Goal: Task Accomplishment & Management: Manage account settings

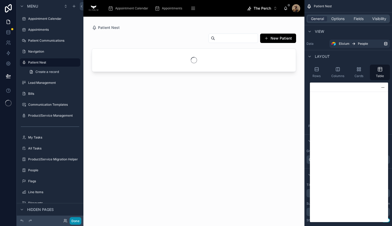
click at [77, 222] on button "Done" at bounding box center [76, 221] width 12 height 8
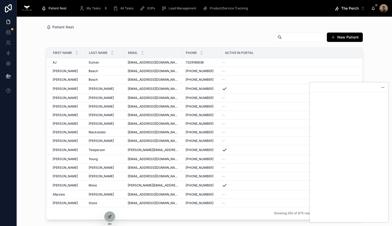
click at [382, 87] on div at bounding box center [382, 87] width 3 height 0
click at [288, 36] on input "text" at bounding box center [302, 37] width 43 height 7
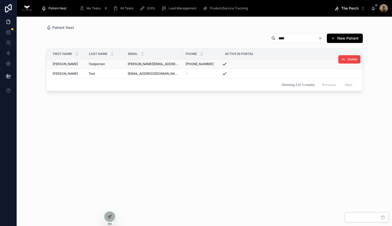
type input "****"
click at [79, 63] on div "[PERSON_NAME]" at bounding box center [68, 64] width 30 height 4
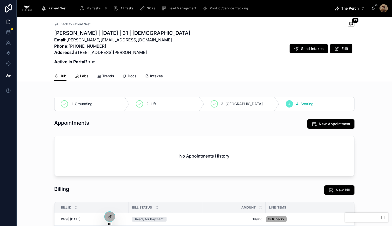
click at [81, 75] on span "Labs" at bounding box center [84, 75] width 9 height 5
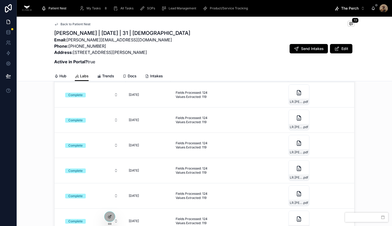
scroll to position [30, 0]
click at [111, 214] on div at bounding box center [109, 217] width 10 height 10
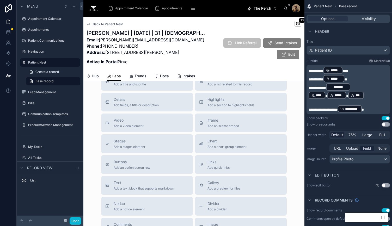
scroll to position [192, 0]
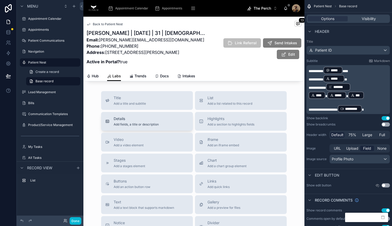
click at [156, 116] on span "Details" at bounding box center [136, 118] width 45 height 5
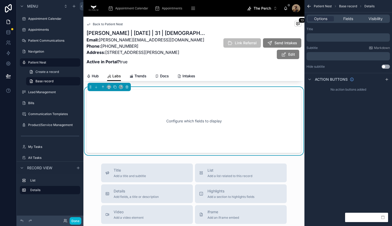
scroll to position [191, 0]
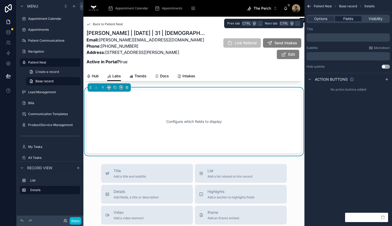
click at [349, 18] on span "Fields" at bounding box center [348, 18] width 10 height 5
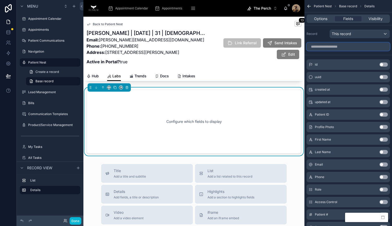
click at [340, 50] on input "scrollable content" at bounding box center [347, 46] width 83 height 8
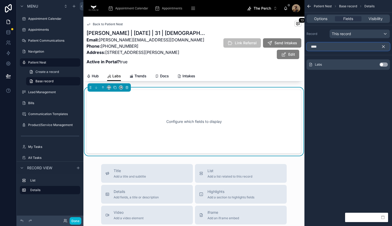
type input "****"
click at [382, 62] on button "Use setting" at bounding box center [383, 64] width 8 height 4
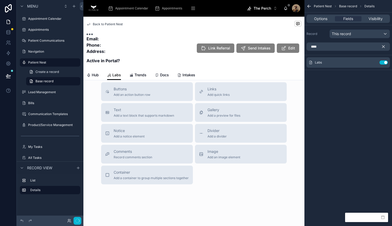
scroll to position [178, 0]
click at [383, 46] on icon "scrollable content" at bounding box center [383, 47] width 2 height 2
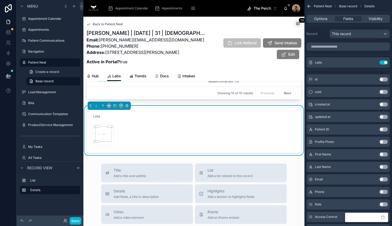
scroll to position [172, 0]
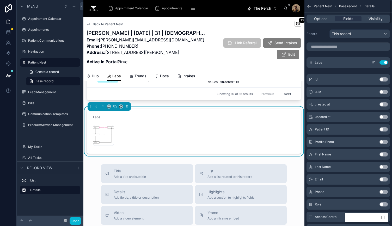
click at [373, 62] on icon "scrollable content" at bounding box center [373, 62] width 4 height 4
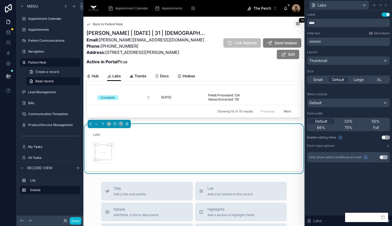
scroll to position [153, 0]
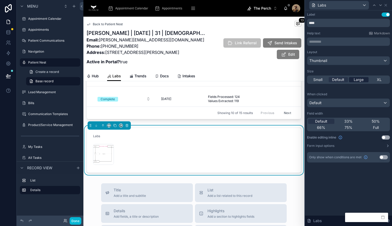
click at [360, 80] on span "Large" at bounding box center [358, 79] width 10 height 5
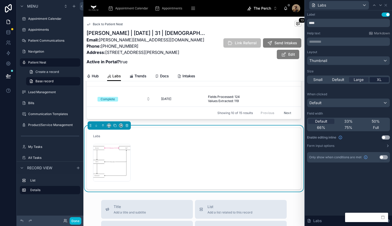
click at [378, 81] on span "XL" at bounding box center [378, 79] width 5 height 5
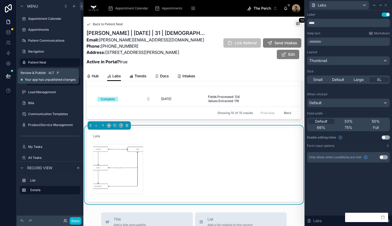
click at [6, 76] on icon at bounding box center [8, 75] width 5 height 5
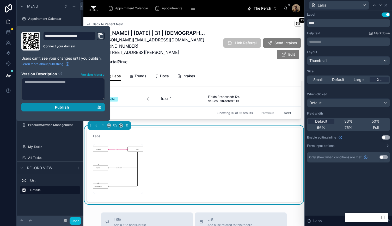
click at [49, 109] on div "Publish" at bounding box center [63, 107] width 77 height 5
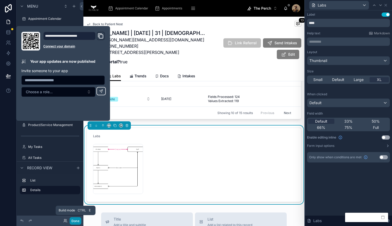
click at [76, 221] on button "Done" at bounding box center [76, 221] width 12 height 8
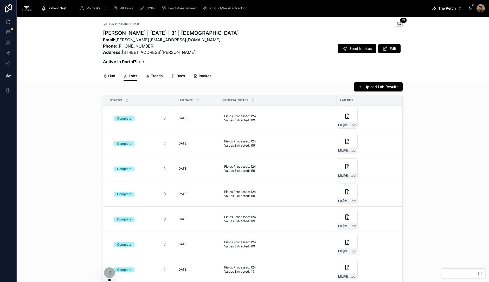
scroll to position [53, 1]
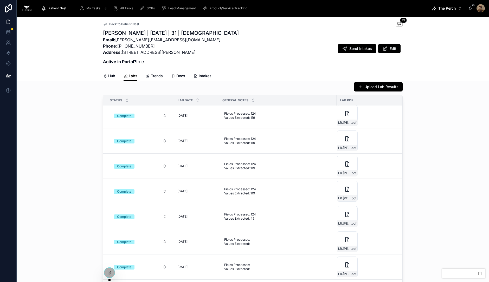
drag, startPoint x: 323, startPoint y: 0, endPoint x: 236, endPoint y: 64, distance: 107.1
click at [236, 64] on div "Adam Testperson | 04/13/94 | 31 | Male Email: adam@ronin.vg Phone: (720) 808-39…" at bounding box center [253, 48] width 300 height 39
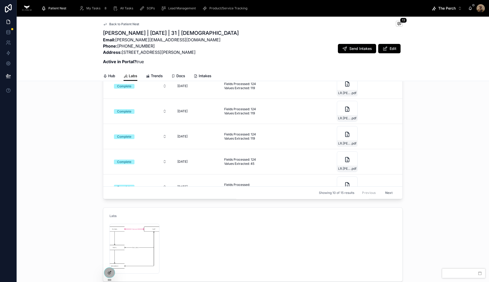
scroll to position [128, 0]
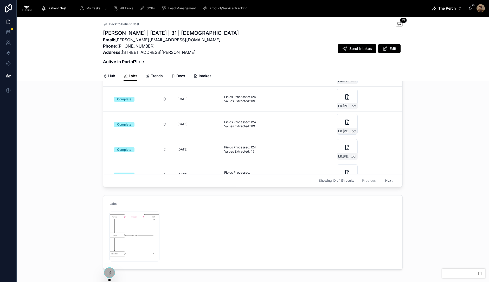
click at [98, 10] on span "My Tasks" at bounding box center [93, 8] width 14 height 4
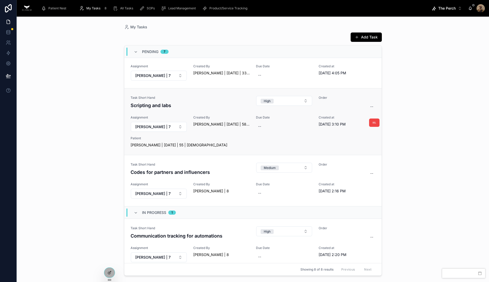
scroll to position [231, 0]
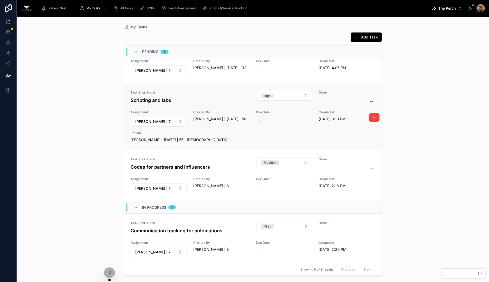
click at [219, 105] on div "Task Short Hand Scripting and labs High Order -- Assignment [PERSON_NAME] | 7 C…" at bounding box center [253, 117] width 245 height 52
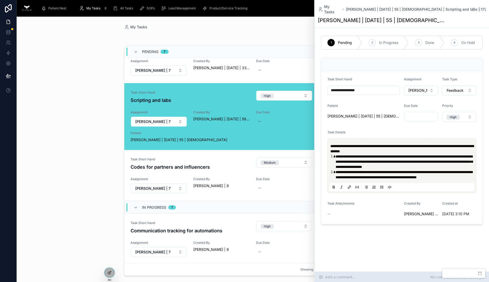
click at [354, 226] on div "Add a comment... No comments on this record yet" at bounding box center [402, 277] width 174 height 10
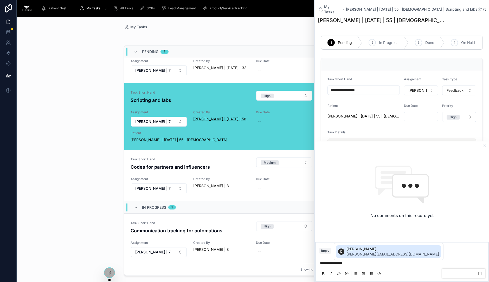
click at [219, 118] on span "[PERSON_NAME] | [DATE] | 58 | [DEMOGRAPHIC_DATA]" at bounding box center [221, 119] width 56 height 5
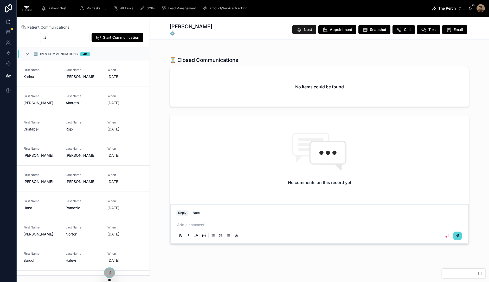
click at [304, 29] on span "Nest" at bounding box center [308, 29] width 8 height 5
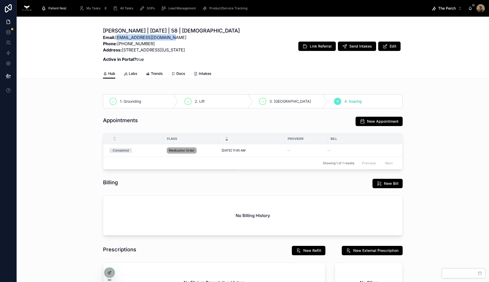
drag, startPoint x: 163, startPoint y: 38, endPoint x: 115, endPoint y: 39, distance: 48.7
click at [115, 39] on p "Email: davidsr@joinelixium.com Phone: (303) 257-5916 Address: 1120 Delaware St,…" at bounding box center [171, 43] width 137 height 19
copy p "[EMAIL_ADDRESS][DOMAIN_NAME]"
click at [391, 8] on span "The Perch" at bounding box center [447, 8] width 17 height 5
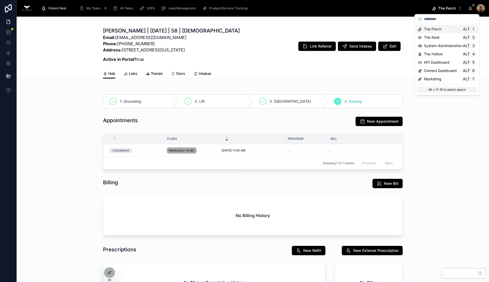
click at [48, 7] on span "Patient Nest" at bounding box center [57, 8] width 18 height 4
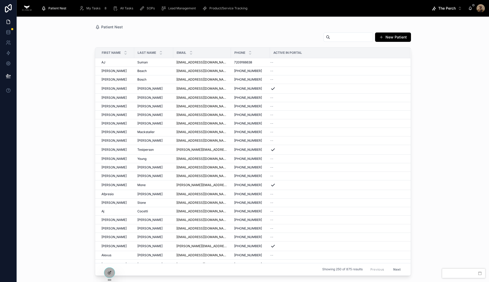
click at [391, 9] on span "The Perch" at bounding box center [447, 8] width 17 height 5
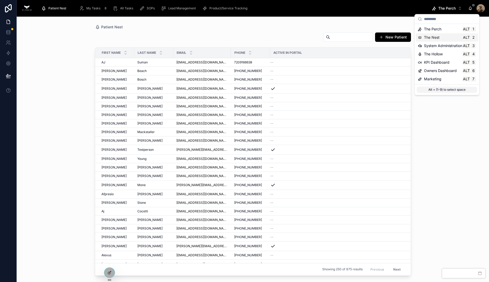
click at [391, 38] on span "The Nest" at bounding box center [432, 37] width 16 height 5
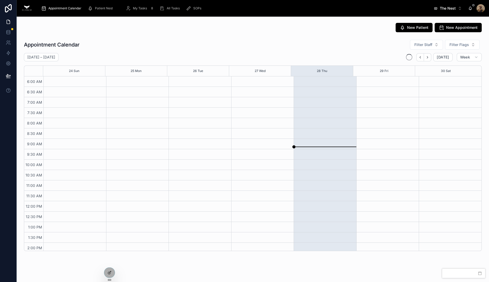
scroll to position [125, 0]
click at [391, 6] on span "The Nest" at bounding box center [448, 8] width 16 height 5
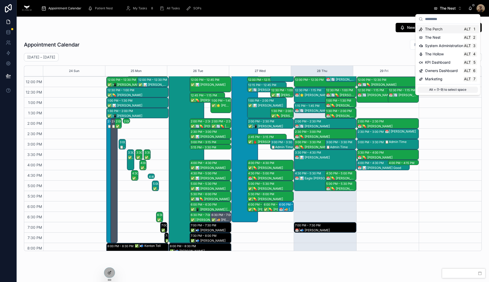
click at [391, 32] on div "The Perch Alt 1" at bounding box center [448, 29] width 62 height 8
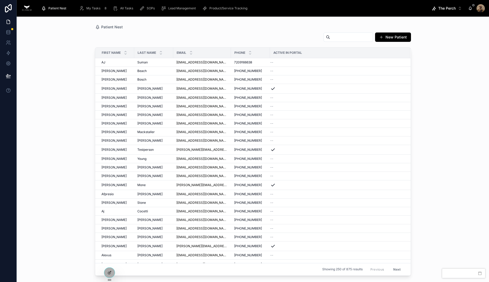
click at [355, 36] on input "text" at bounding box center [351, 37] width 43 height 7
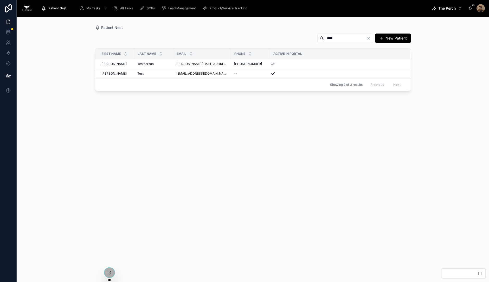
type input "****"
click at [88, 8] on span "My Tasks" at bounding box center [93, 8] width 14 height 4
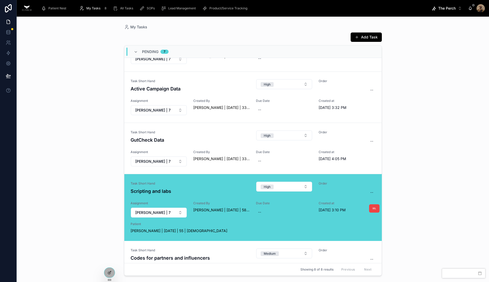
scroll to position [141, 0]
click at [232, 222] on span "Patient" at bounding box center [253, 224] width 245 height 4
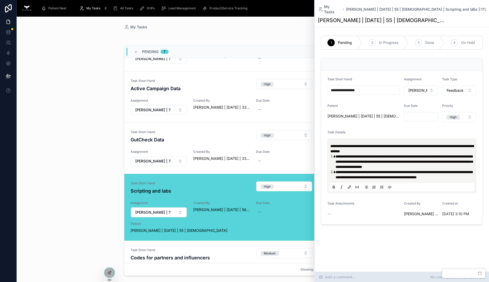
click at [349, 226] on span "Add a comment..." at bounding box center [337, 277] width 37 height 5
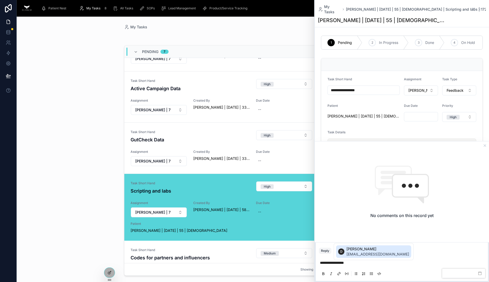
click at [353, 226] on span "[PERSON_NAME]" at bounding box center [378, 249] width 63 height 5
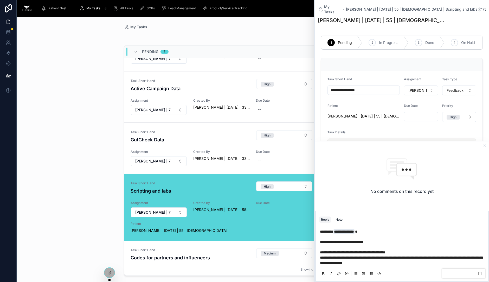
click at [391, 226] on span "**********" at bounding box center [401, 260] width 163 height 9
click at [391, 226] on p "**********" at bounding box center [403, 247] width 166 height 36
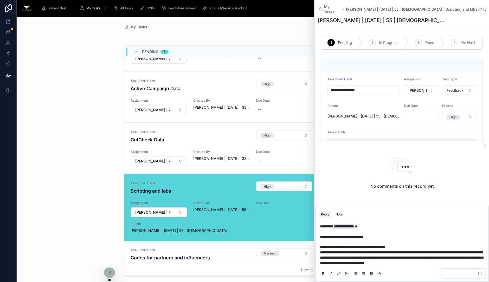
click at [388, 226] on p "**********" at bounding box center [403, 245] width 166 height 42
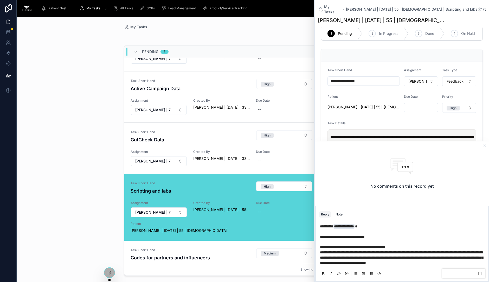
click at [323, 226] on span "**********" at bounding box center [353, 248] width 66 height 4
click at [391, 226] on p "**********" at bounding box center [403, 245] width 166 height 42
drag, startPoint x: 451, startPoint y: 275, endPoint x: 269, endPoint y: 249, distance: 184.3
click at [269, 226] on body "Patient Nest My Tasks 8 All Tasks SOPs Lead Management Product/Service Tracking…" at bounding box center [244, 141] width 489 height 282
click at [391, 226] on icon at bounding box center [480, 274] width 4 height 4
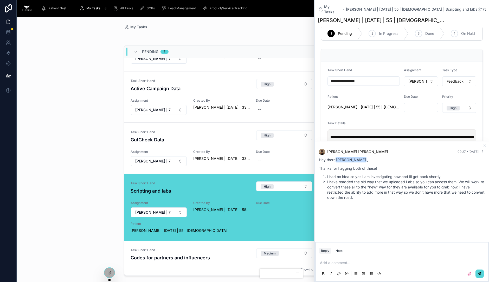
scroll to position [0, 0]
click at [391, 145] on icon at bounding box center [485, 146] width 4 height 4
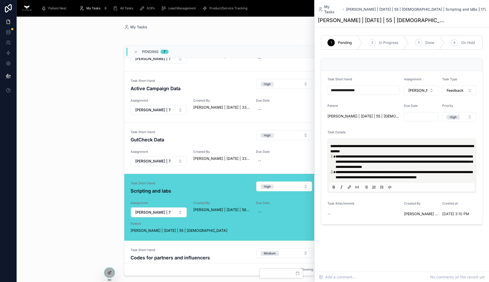
click at [55, 8] on span "Patient Nest" at bounding box center [57, 8] width 18 height 4
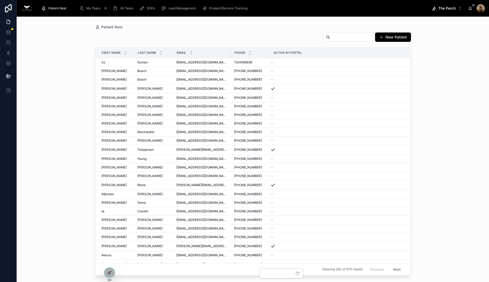
click at [347, 40] on input "text" at bounding box center [351, 37] width 43 height 7
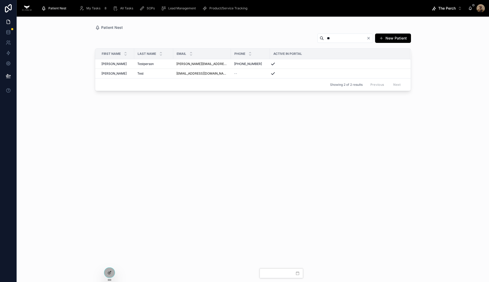
type input "*"
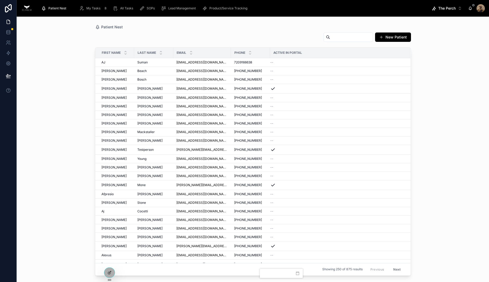
click at [82, 8] on icon "scrollable content" at bounding box center [81, 8] width 5 height 5
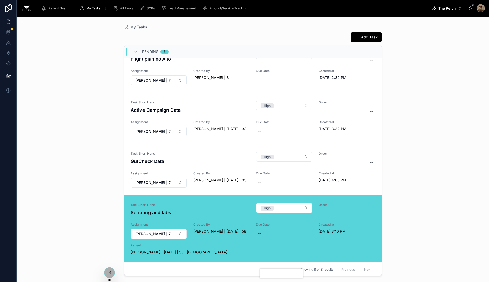
scroll to position [145, 0]
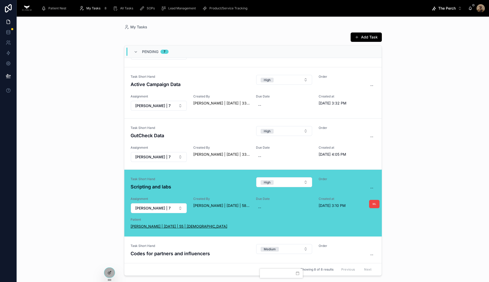
click at [176, 224] on span "[PERSON_NAME] | [DATE] | 55 | [DEMOGRAPHIC_DATA]" at bounding box center [179, 226] width 97 height 5
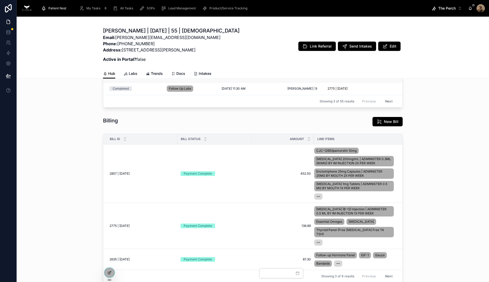
scroll to position [88, 0]
click at [165, 173] on div "2857 | 08/27/25 2857 | 08/27/25" at bounding box center [142, 174] width 65 height 4
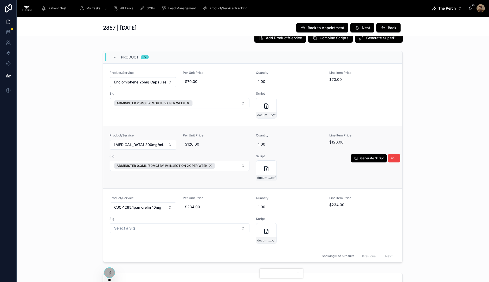
scroll to position [357, 0]
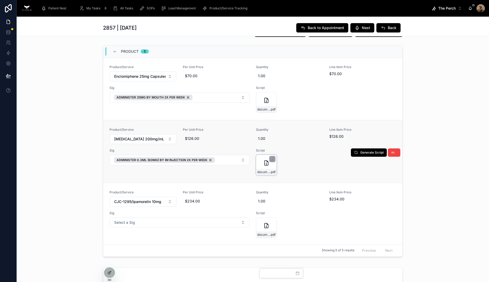
click at [261, 166] on div "document_recgz8lpCspQsFXhv_2025-08-27T18-48-40-127Z .pdf" at bounding box center [266, 165] width 21 height 21
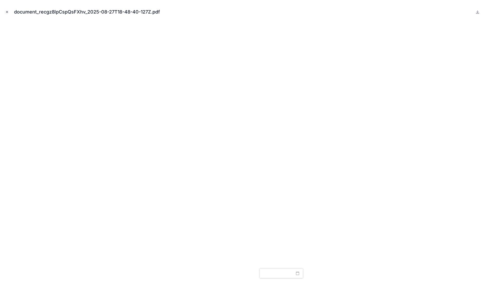
click at [5, 10] on icon "Close modal" at bounding box center [7, 12] width 4 height 4
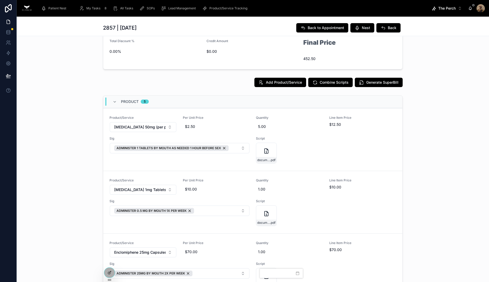
scroll to position [306, 0]
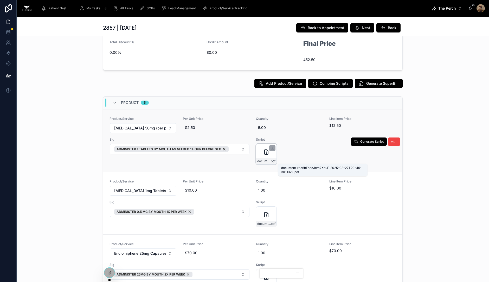
click at [263, 159] on span "document_rec6bThnqJcm7XbuF_2025-08-27T20-49-30-132Z" at bounding box center [263, 161] width 13 height 4
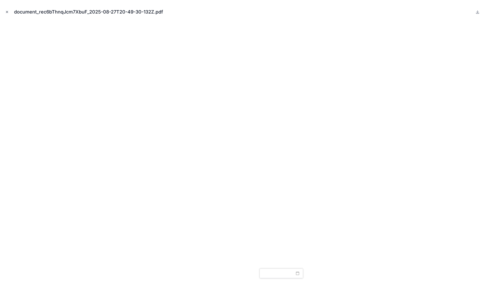
click at [8, 12] on icon "Close modal" at bounding box center [7, 12] width 4 height 4
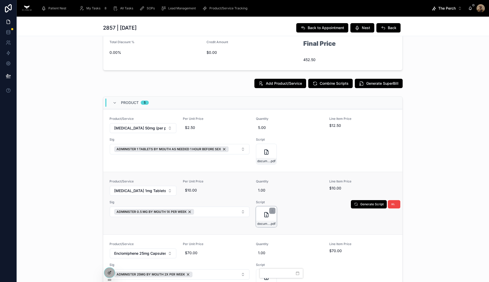
click at [263, 219] on div "document_recazVCUFjRVSzoFL_2025-08-27T18-18-48-294Z .pdf" at bounding box center [266, 217] width 21 height 21
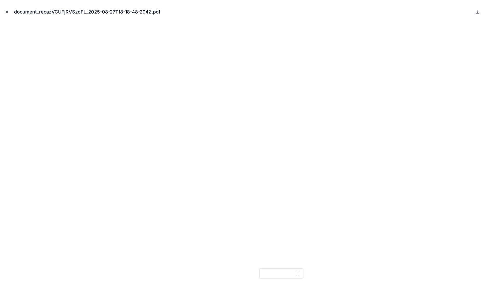
click at [6, 11] on icon "Close modal" at bounding box center [7, 12] width 2 height 2
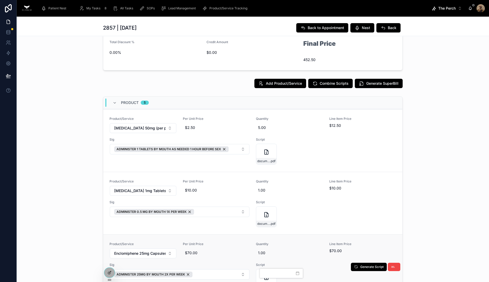
scroll to position [65, 0]
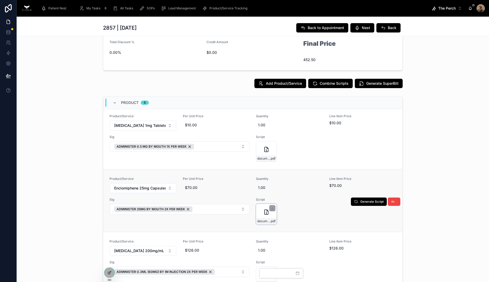
click at [260, 223] on div "document_reclU4H8nikvM5xY5_2025-08-27T18-14-49-148Z .pdf" at bounding box center [266, 221] width 20 height 6
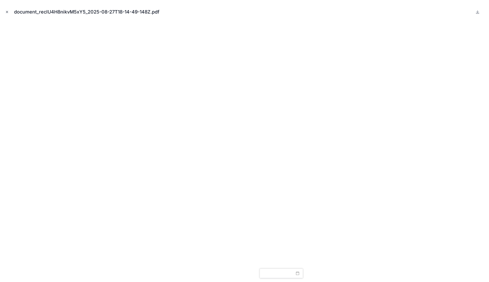
click at [8, 11] on icon "Close modal" at bounding box center [7, 12] width 2 height 2
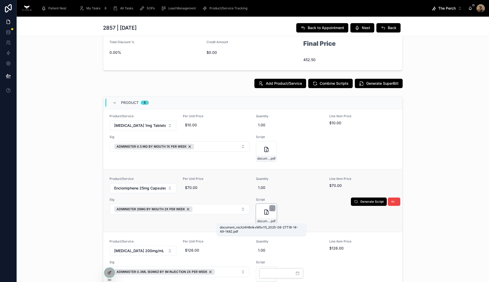
click at [259, 219] on span "document_reclU4H8nikvM5xY5_2025-08-27T18-14-49-148Z" at bounding box center [263, 221] width 13 height 4
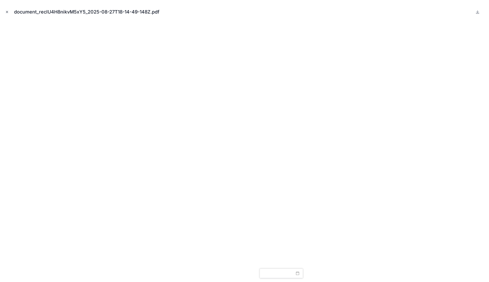
click at [7, 12] on icon "Close modal" at bounding box center [7, 12] width 4 height 4
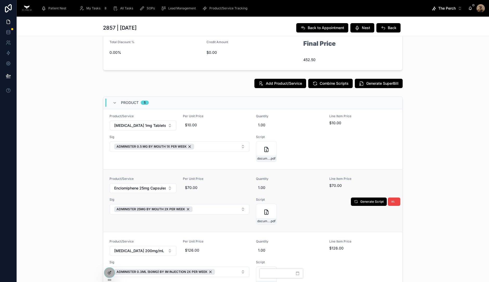
scroll to position [126, 0]
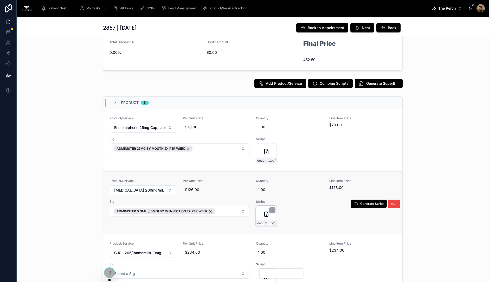
click at [259, 217] on div "document_recgz8lpCspQsFXhv_2025-08-27T18-48-40-127Z .pdf" at bounding box center [266, 216] width 21 height 21
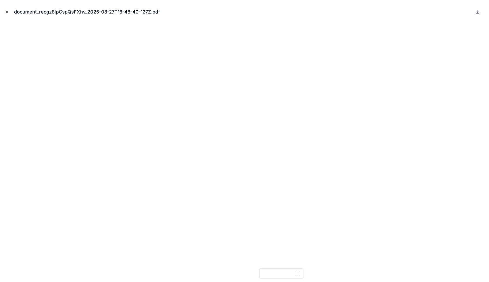
click at [8, 10] on button "Close modal" at bounding box center [7, 12] width 6 height 6
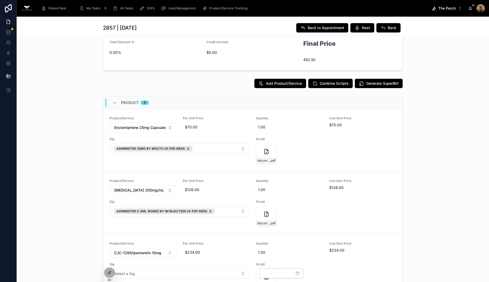
scroll to position [440, 0]
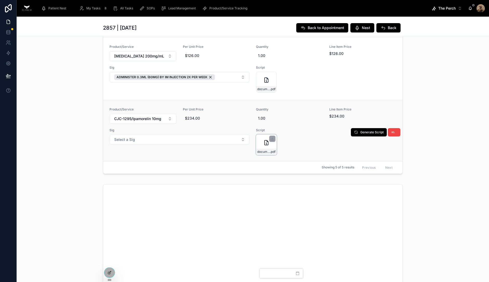
click at [259, 145] on div "document_recysQLajBYcjDkgk_2025-08-27T18-11-24-214Z .pdf" at bounding box center [266, 145] width 21 height 21
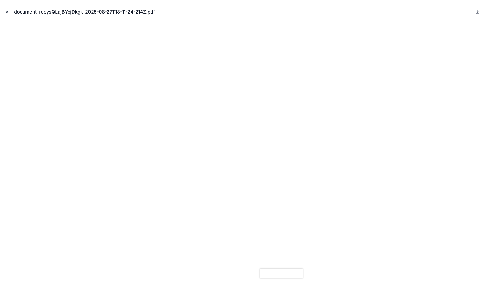
click at [5, 10] on icon "Close modal" at bounding box center [7, 12] width 4 height 4
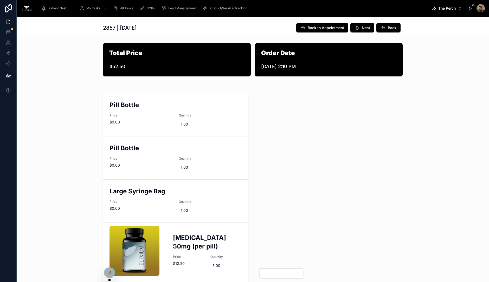
scroll to position [23, 0]
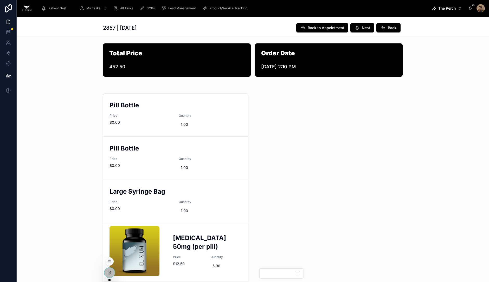
click at [111, 226] on icon at bounding box center [110, 273] width 4 height 4
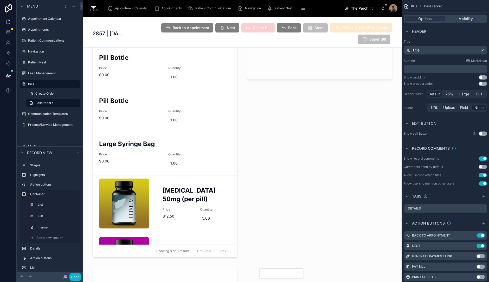
scroll to position [0, 0]
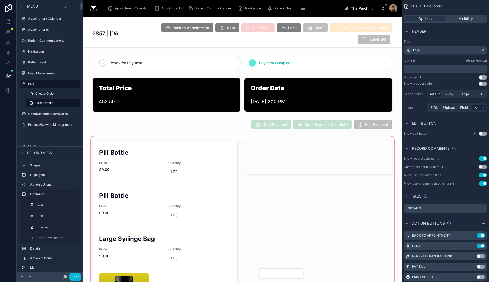
click at [158, 174] on div at bounding box center [242, 287] width 319 height 303
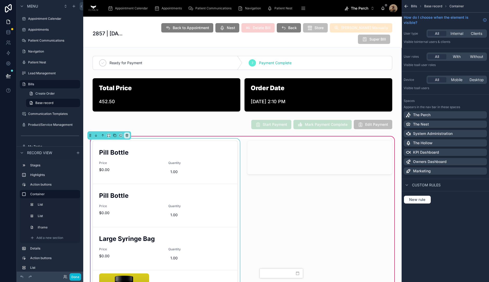
click at [181, 154] on div at bounding box center [166, 248] width 152 height 218
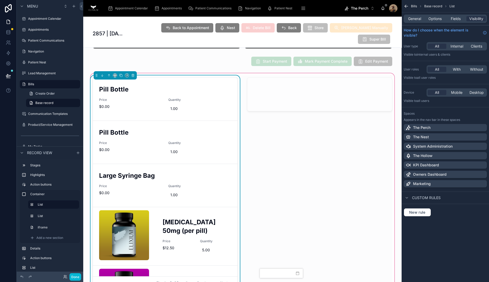
scroll to position [61, 0]
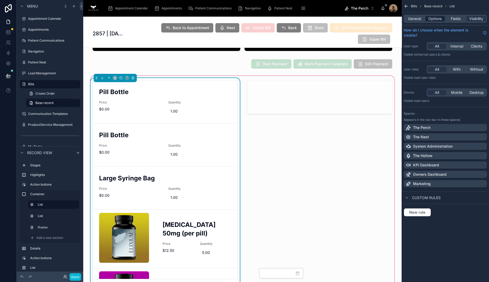
click at [391, 19] on span "Options" at bounding box center [435, 18] width 13 height 5
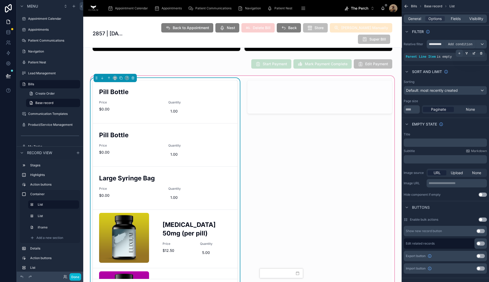
click at [391, 52] on icon "scrollable content" at bounding box center [459, 53] width 3 height 3
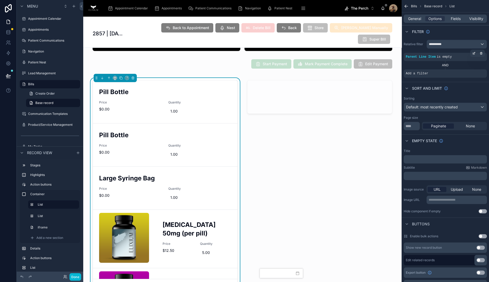
click at [391, 69] on div "AND" at bounding box center [445, 65] width 83 height 8
click at [391, 70] on icon "scrollable content" at bounding box center [475, 70] width 2 height 2
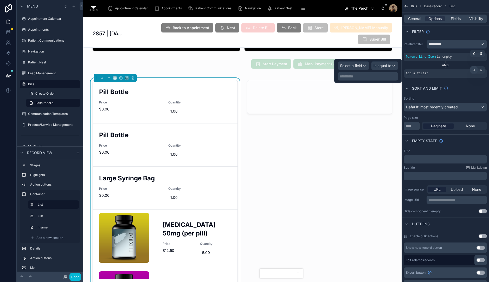
scroll to position [569, 0]
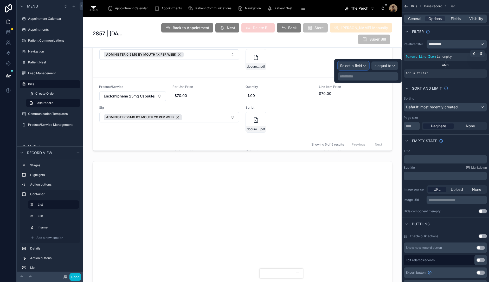
click at [362, 66] on span "Select a field" at bounding box center [351, 66] width 22 height 4
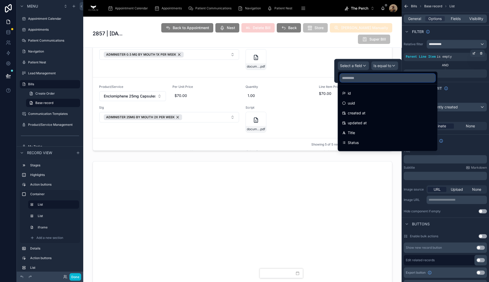
click at [367, 81] on input "text" at bounding box center [387, 78] width 95 height 8
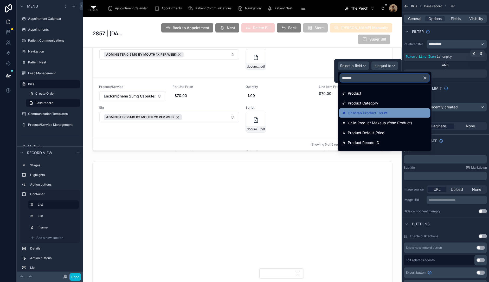
scroll to position [37, 0]
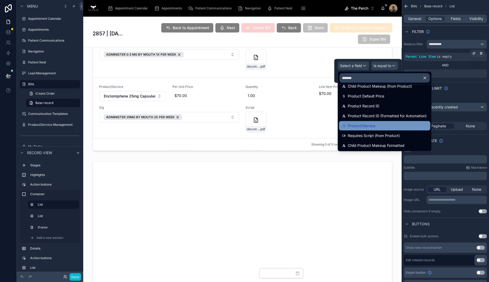
type input "*******"
click at [376, 122] on div "Product/Service" at bounding box center [384, 125] width 91 height 9
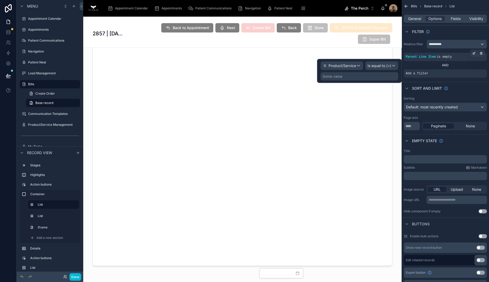
click at [366, 77] on div "Some value" at bounding box center [360, 76] width 78 height 8
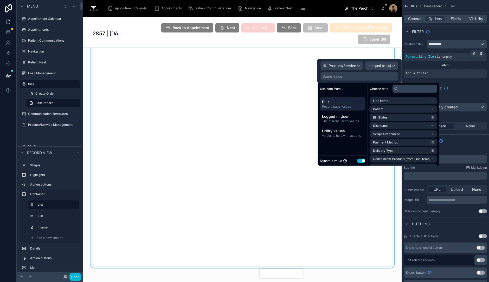
scroll to position [391, 0]
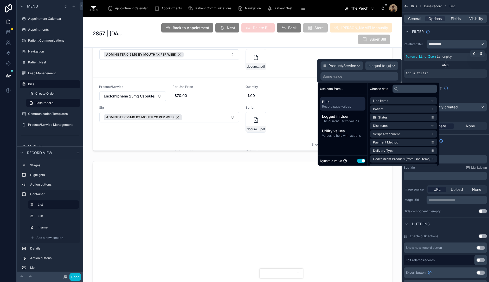
click at [361, 160] on button "Use setting" at bounding box center [361, 161] width 8 height 4
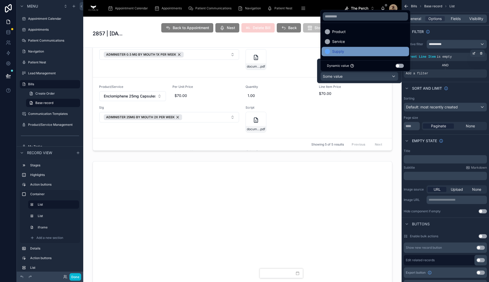
click at [346, 51] on div "Supply" at bounding box center [365, 51] width 81 height 6
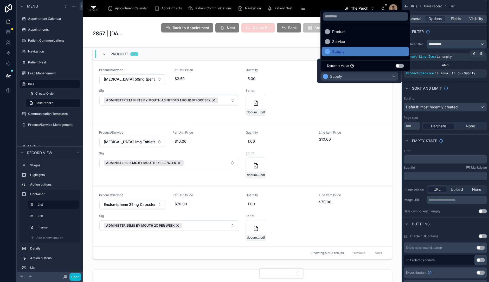
scroll to position [498, 0]
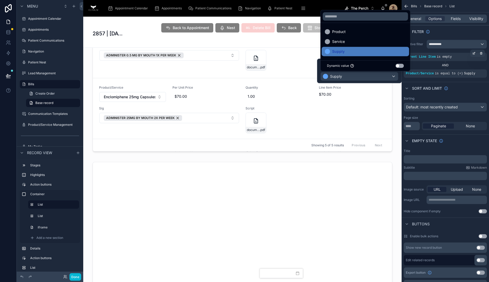
click at [391, 84] on div "Sort And Limit" at bounding box center [445, 88] width 87 height 12
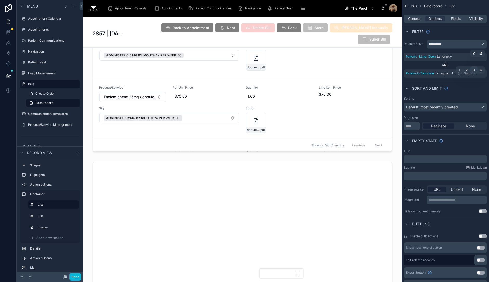
click at [391, 70] on icon "scrollable content" at bounding box center [474, 69] width 3 height 3
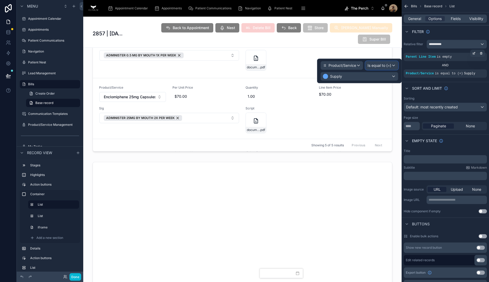
click at [375, 64] on span "Is equal to (=)" at bounding box center [380, 65] width 24 height 5
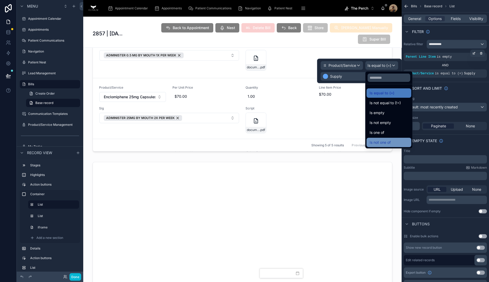
click at [380, 141] on span "Is not one of" at bounding box center [380, 143] width 21 height 6
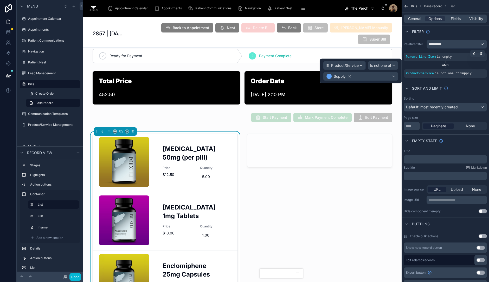
scroll to position [7, 0]
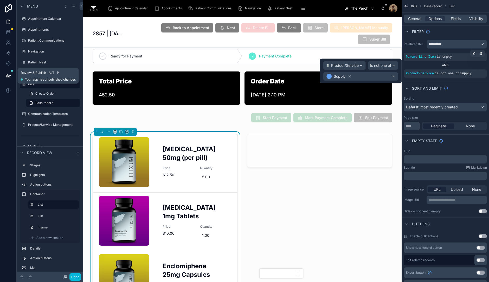
click at [9, 75] on icon at bounding box center [8, 75] width 4 height 3
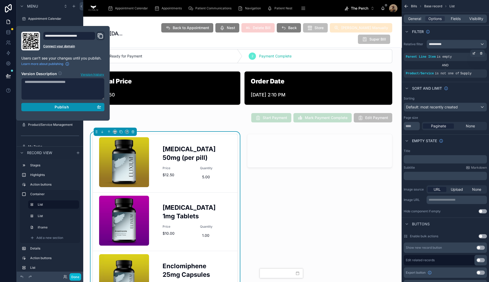
click at [51, 109] on button "Publish" at bounding box center [62, 107] width 83 height 8
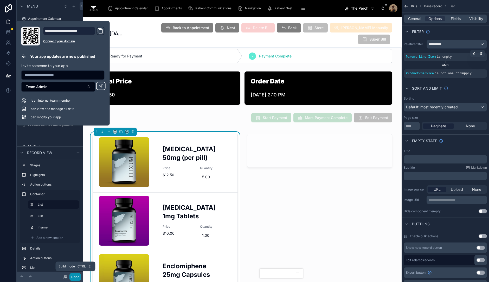
scroll to position [569, 0]
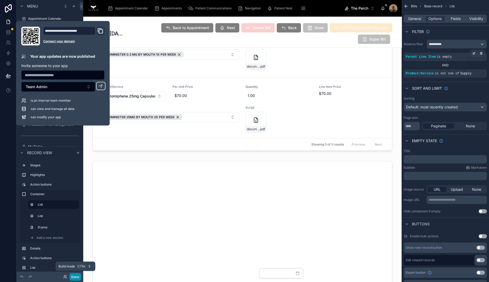
click at [77, 226] on button "Done" at bounding box center [76, 278] width 12 height 8
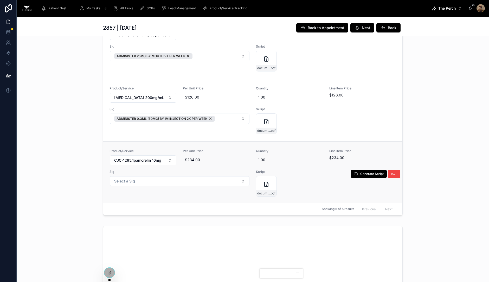
scroll to position [424, 0]
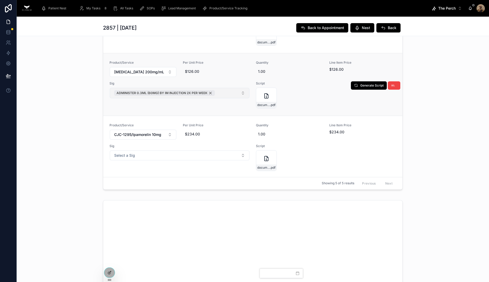
click at [165, 91] on span "ADMINISTER 0.3ML (60MG) BY IM INJECTION 2X PER WEEK" at bounding box center [162, 93] width 91 height 4
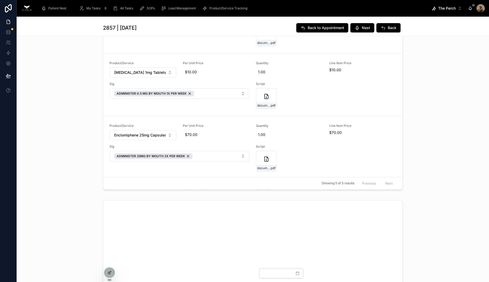
scroll to position [126, 0]
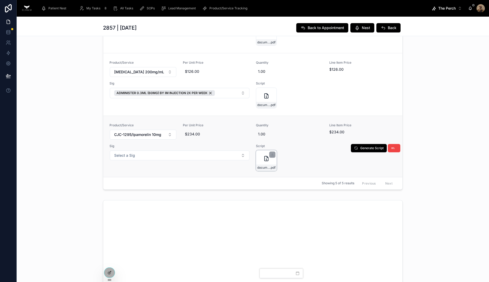
click at [263, 161] on div "document_recysQLajBYcjDkgk_2025-08-27T18-11-24-214Z .pdf" at bounding box center [266, 160] width 21 height 21
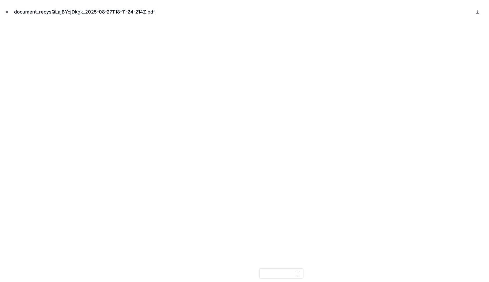
click at [8, 12] on icon "Close modal" at bounding box center [7, 12] width 4 height 4
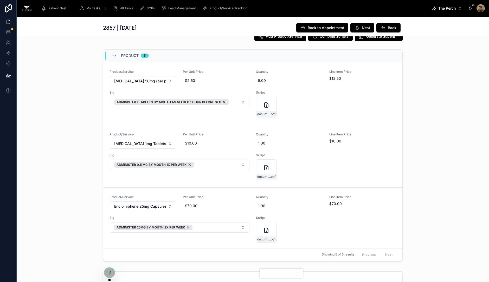
scroll to position [352, 0]
click at [259, 109] on div "document_rec6bThnqJcm7XbuF_2025-08-27T20-49-30-132Z .pdf" at bounding box center [266, 107] width 21 height 21
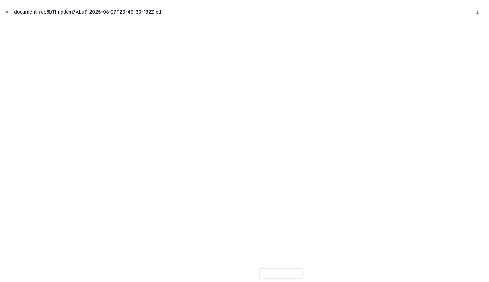
click at [6, 13] on icon "Close modal" at bounding box center [7, 12] width 4 height 4
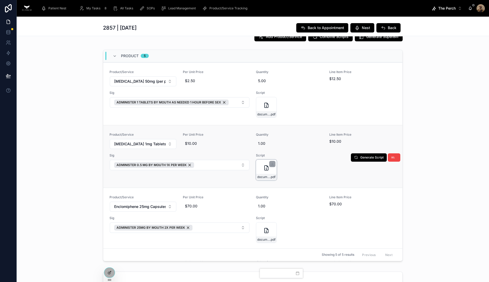
click at [257, 165] on div "document_recazVCUFjRVSzoFL_2025-08-27T18-18-48-294Z .pdf" at bounding box center [266, 170] width 21 height 21
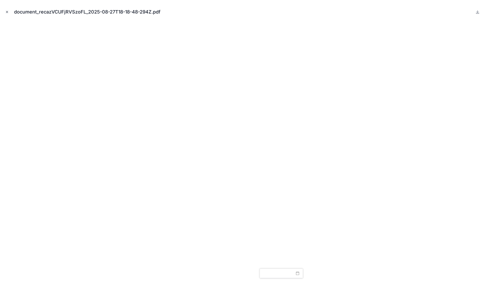
click at [5, 11] on icon "Close modal" at bounding box center [7, 12] width 4 height 4
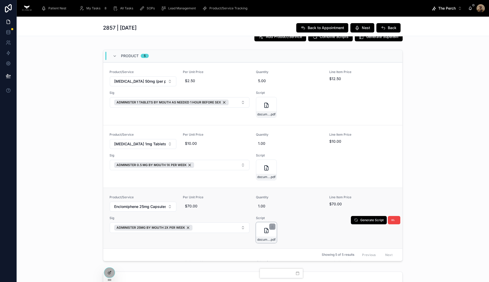
click at [263, 226] on icon at bounding box center [266, 231] width 6 height 6
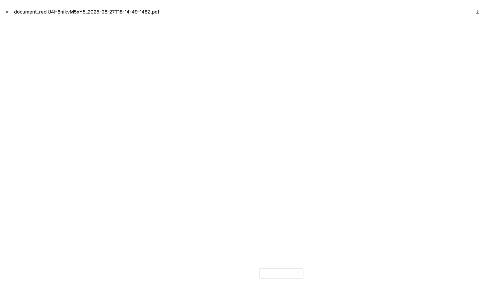
click at [7, 10] on icon "Close modal" at bounding box center [7, 12] width 4 height 4
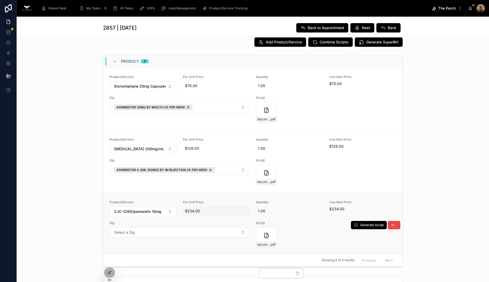
scroll to position [369, 0]
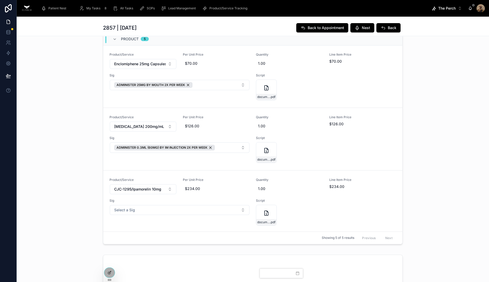
click at [391, 8] on span "The Perch" at bounding box center [447, 8] width 17 height 5
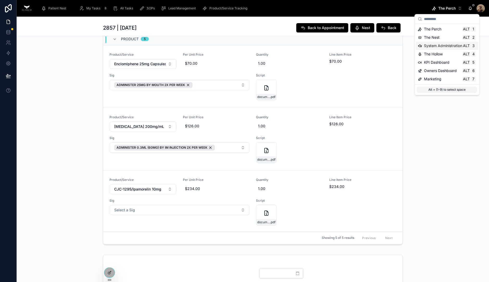
click at [391, 45] on span "System Administration" at bounding box center [443, 45] width 38 height 5
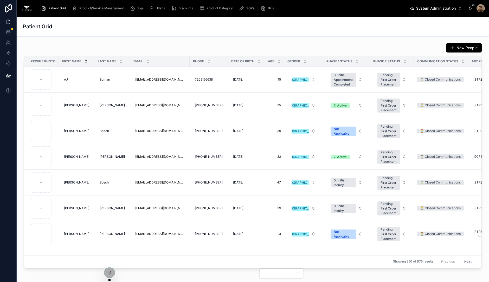
click at [91, 7] on span "Product/Service Management" at bounding box center [101, 8] width 45 height 4
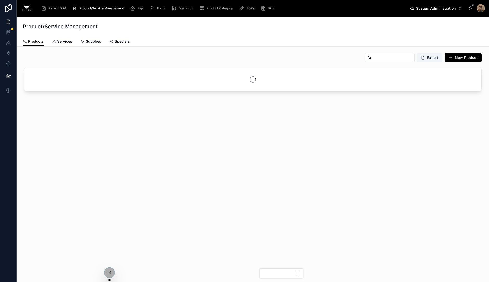
click at [137, 9] on span "Sigs" at bounding box center [140, 8] width 6 height 4
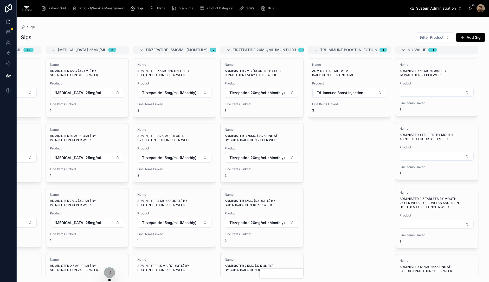
scroll to position [0, 3434]
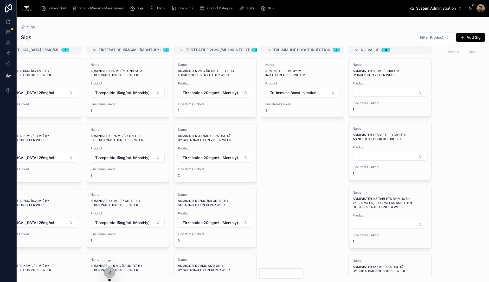
click at [111, 226] on div at bounding box center [109, 273] width 10 height 10
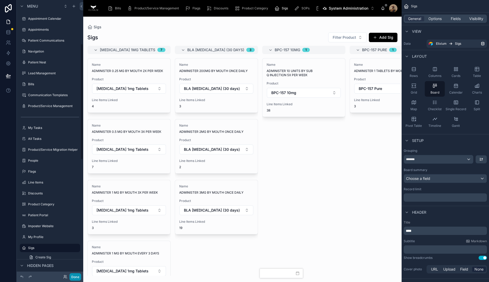
click at [74, 226] on button "Done" at bounding box center [76, 278] width 12 height 8
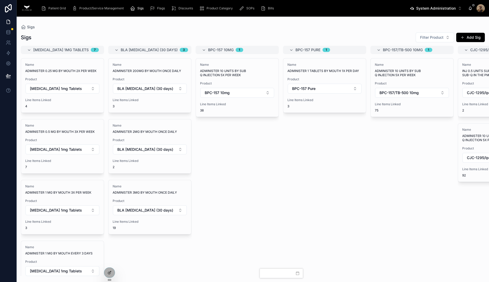
click at [391, 12] on button "System Administration Alt 3" at bounding box center [436, 8] width 60 height 9
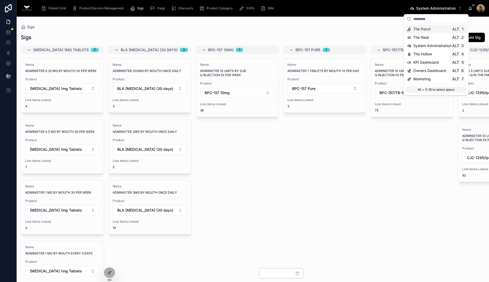
click at [391, 32] on div "The Perch Alt 1" at bounding box center [436, 29] width 62 height 8
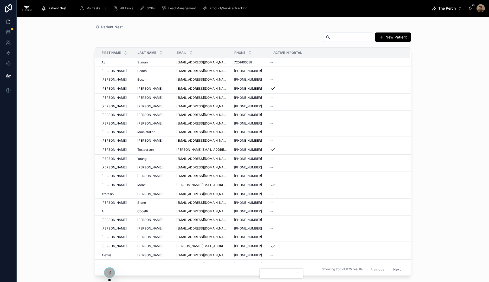
click at [90, 8] on span "My Tasks" at bounding box center [93, 8] width 14 height 4
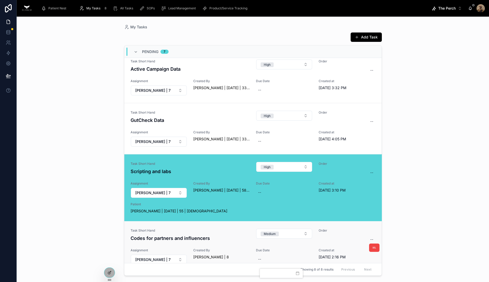
scroll to position [208, 0]
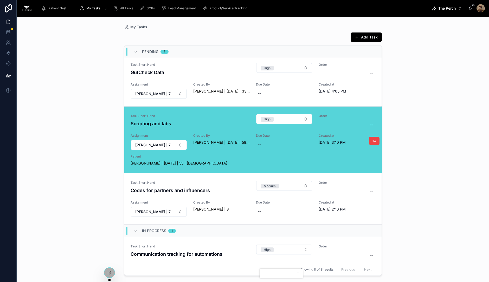
click at [216, 158] on div "Patient Greg White | 11/18/69 | 55 | Male" at bounding box center [253, 160] width 245 height 11
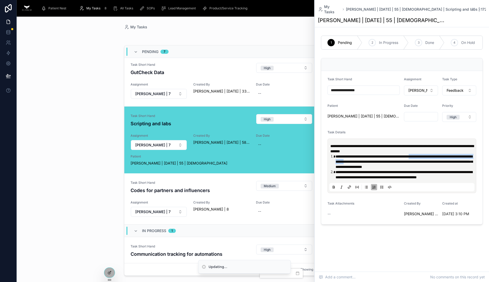
drag, startPoint x: 424, startPoint y: 155, endPoint x: 380, endPoint y: 162, distance: 45.0
click at [380, 162] on span "**********" at bounding box center [404, 162] width 137 height 14
copy span "**********"
click at [160, 163] on span "[PERSON_NAME] | [DATE] | 55 | [DEMOGRAPHIC_DATA]" at bounding box center [179, 163] width 97 height 5
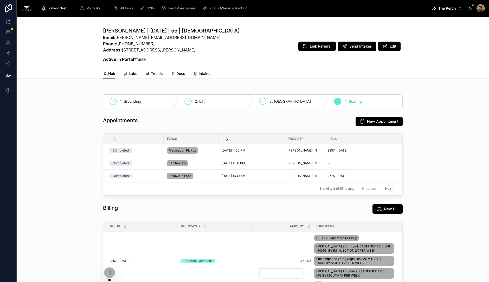
scroll to position [82, 0]
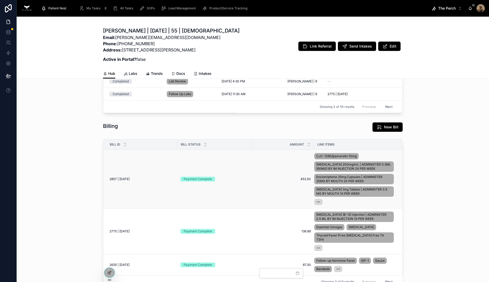
click at [158, 177] on div "2857 | 08/27/25 2857 | 08/27/25" at bounding box center [142, 179] width 65 height 4
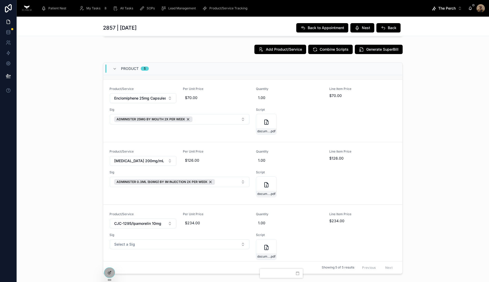
scroll to position [126, 0]
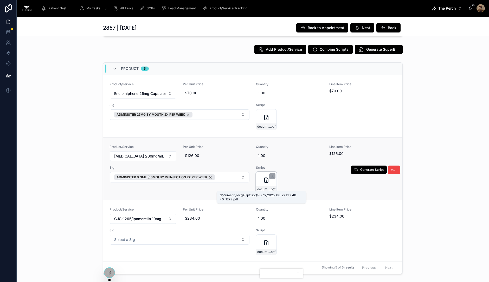
click at [261, 187] on span "document_recgz8lpCspQsFXhv_2025-08-27T18-48-40-127Z" at bounding box center [263, 189] width 13 height 4
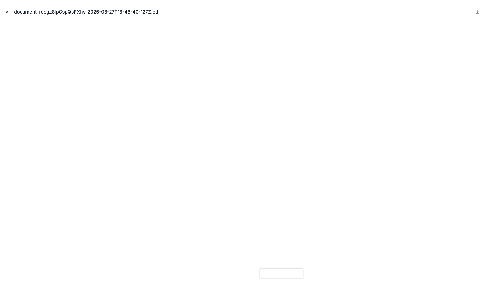
click at [8, 11] on icon "Close modal" at bounding box center [7, 12] width 2 height 2
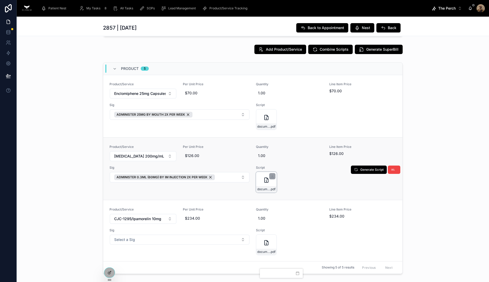
click at [265, 181] on icon at bounding box center [267, 180] width 4 height 5
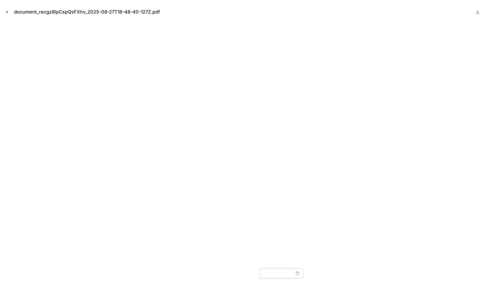
click at [8, 11] on icon "Close modal" at bounding box center [7, 12] width 4 height 4
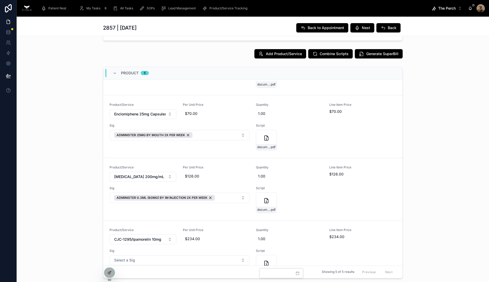
scroll to position [126, 0]
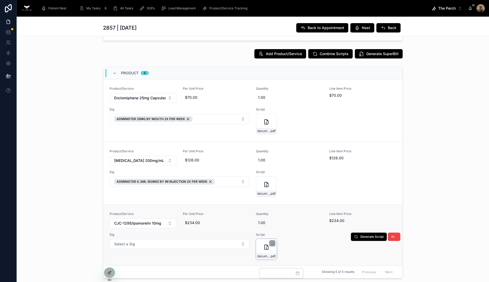
click at [256, 226] on div "document_recysQLajBYcjDkgk_2025-08-27T18-11-24-214Z .pdf" at bounding box center [266, 249] width 21 height 21
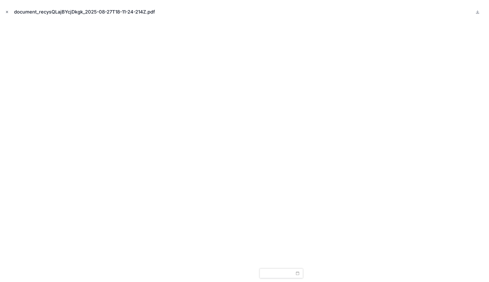
click at [7, 11] on icon "Close modal" at bounding box center [7, 12] width 4 height 4
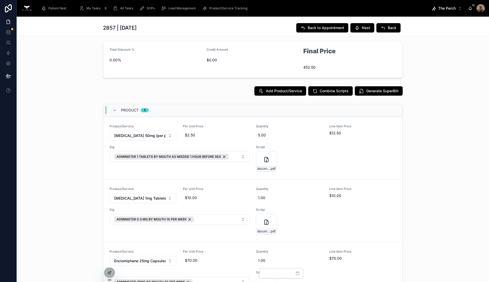
scroll to position [298, 0]
click at [294, 88] on button "Add Product/Service" at bounding box center [281, 91] width 52 height 9
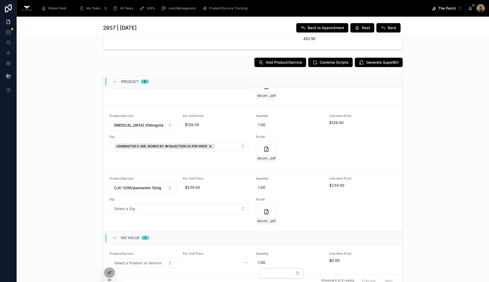
scroll to position [371, 0]
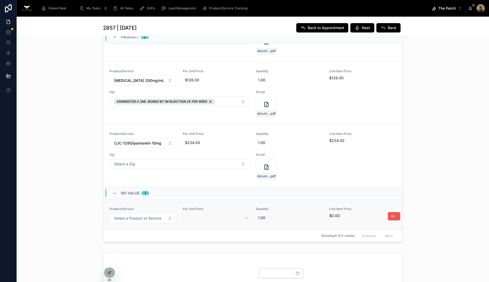
click at [391, 215] on icon at bounding box center [393, 217] width 4 height 4
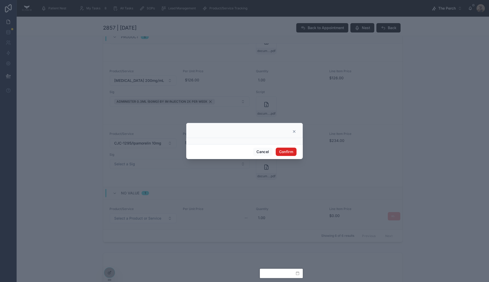
click at [288, 151] on button "Confirm" at bounding box center [286, 152] width 21 height 8
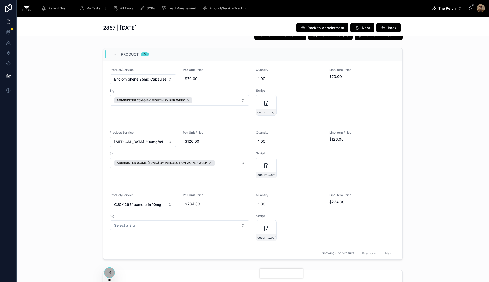
scroll to position [353, 0]
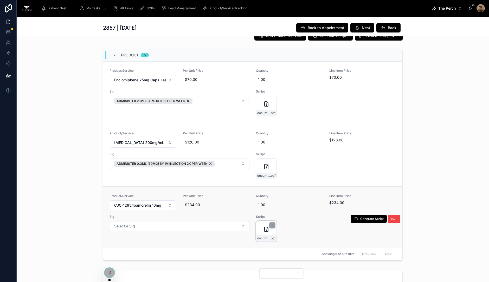
click at [263, 226] on div "document_recysQLajBYcjDkgk_2025-08-27T18-11-24-214Z .pdf" at bounding box center [266, 231] width 21 height 21
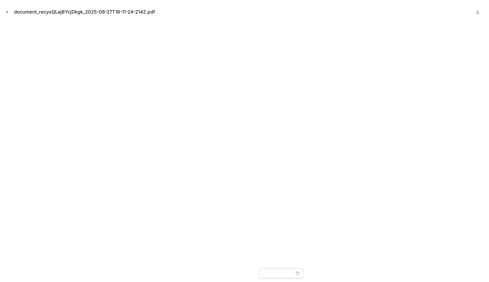
click at [7, 12] on icon "Close modal" at bounding box center [7, 12] width 2 height 2
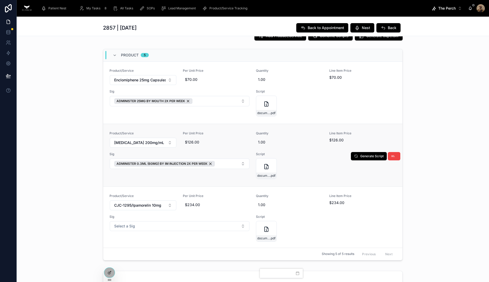
scroll to position [358, 0]
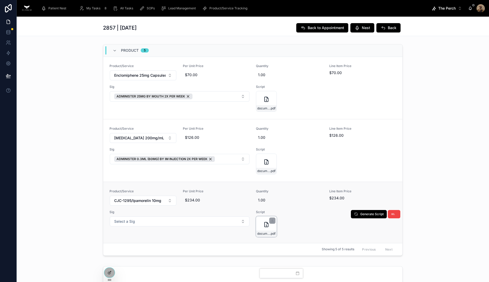
click at [263, 224] on icon at bounding box center [266, 225] width 6 height 6
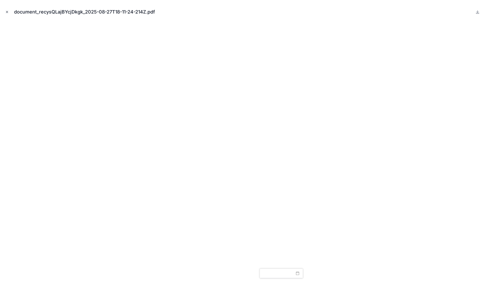
click at [8, 12] on icon "Close modal" at bounding box center [7, 12] width 4 height 4
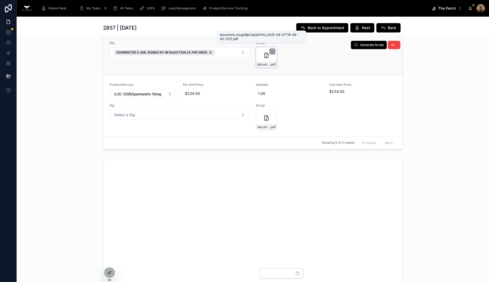
scroll to position [514, 0]
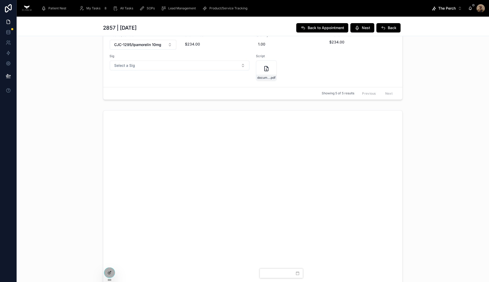
click at [96, 5] on div "My Tasks 8" at bounding box center [94, 8] width 30 height 8
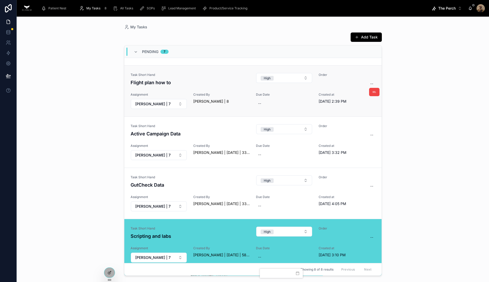
scroll to position [153, 0]
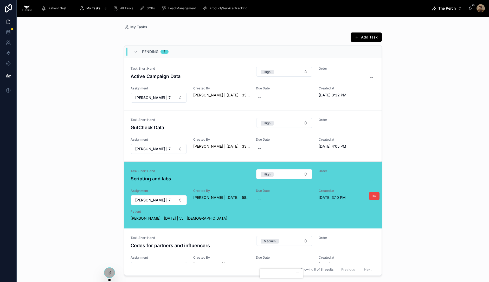
click at [213, 179] on h4 "Scripting and labs" at bounding box center [190, 178] width 119 height 7
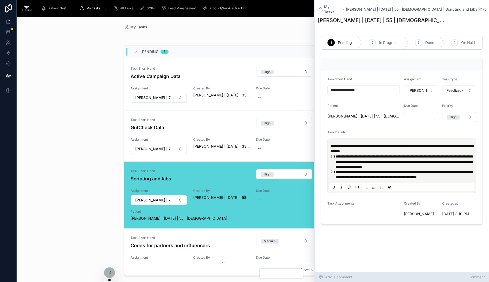
click at [349, 226] on div "Add a comment... 1 Comment" at bounding box center [402, 277] width 174 height 10
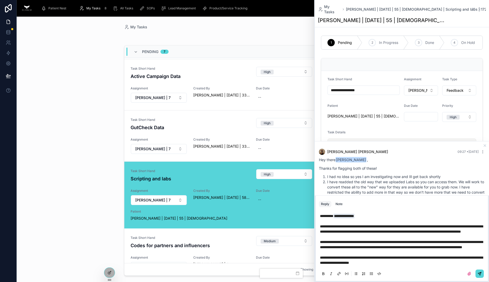
click at [391, 226] on p "**********" at bounding box center [403, 227] width 166 height 26
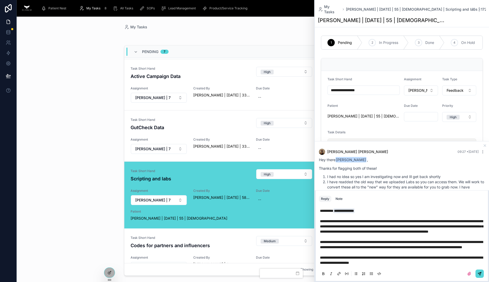
click at [391, 226] on icon at bounding box center [481, 274] width 2 height 2
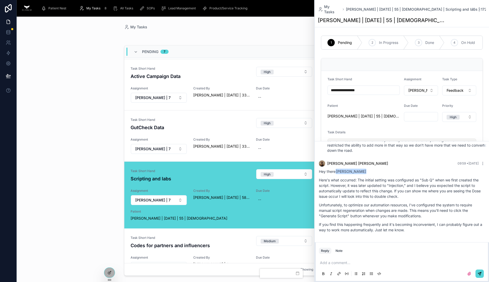
scroll to position [47, 0]
click at [391, 147] on icon at bounding box center [485, 146] width 4 height 4
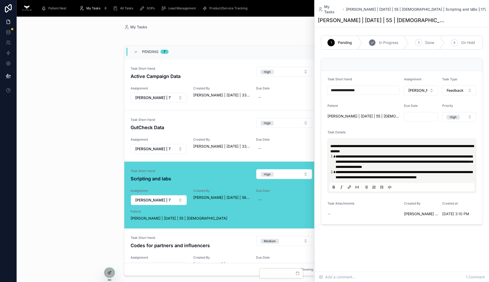
click at [391, 40] on span "In Progress" at bounding box center [388, 42] width 19 height 5
click at [391, 8] on icon at bounding box center [480, 9] width 4 height 4
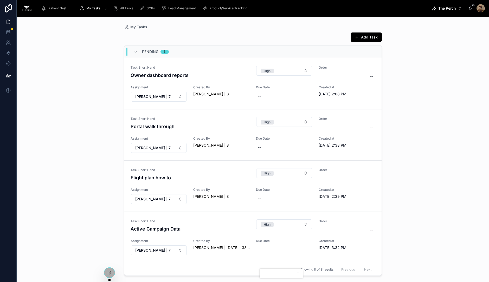
drag, startPoint x: 53, startPoint y: 6, endPoint x: 222, endPoint y: 0, distance: 168.3
click at [53, 6] on div "Patient Nest" at bounding box center [54, 8] width 27 height 8
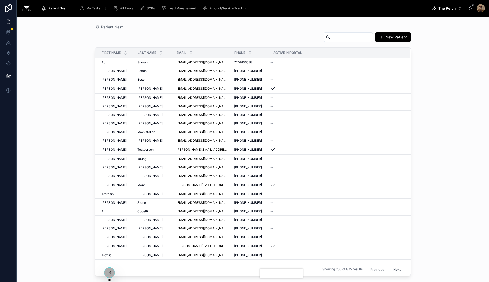
click at [225, 8] on span "Product/Service Tracking" at bounding box center [229, 8] width 38 height 4
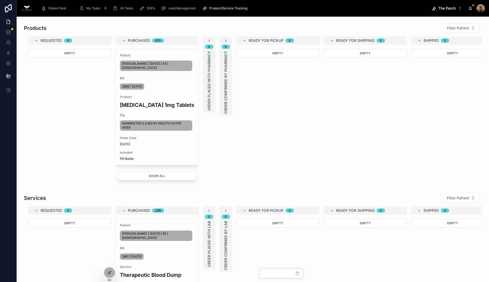
click at [87, 10] on span "My Tasks" at bounding box center [93, 8] width 14 height 4
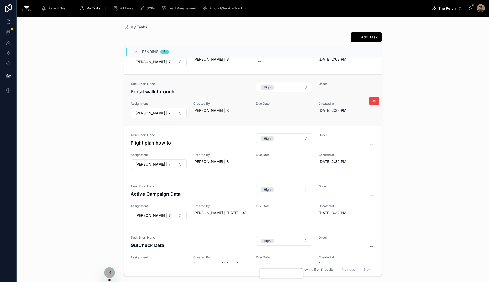
scroll to position [81, 0]
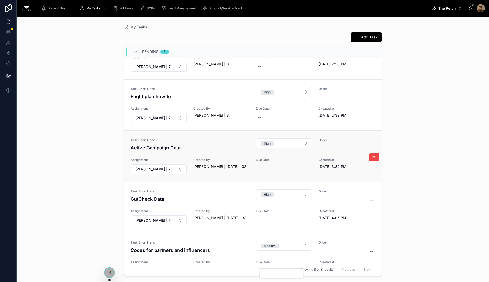
click at [200, 144] on h4 "Active Campaign Data" at bounding box center [190, 147] width 119 height 7
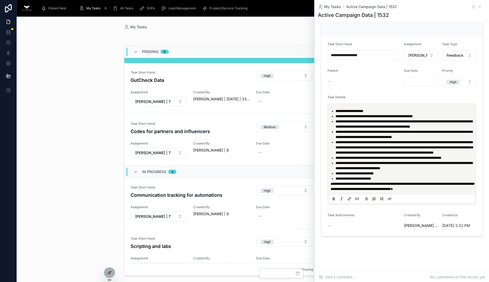
scroll to position [231, 0]
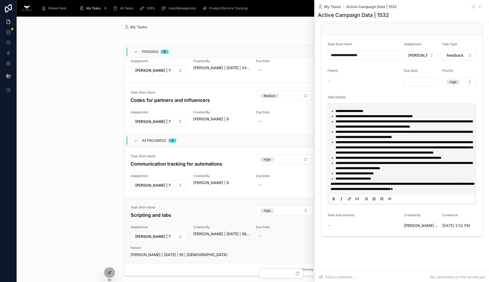
click at [199, 213] on h4 "Scripting and labs" at bounding box center [190, 215] width 119 height 7
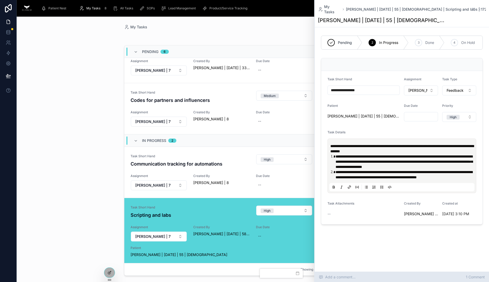
click at [385, 226] on div "Add a comment... 1 Comment" at bounding box center [402, 277] width 174 height 10
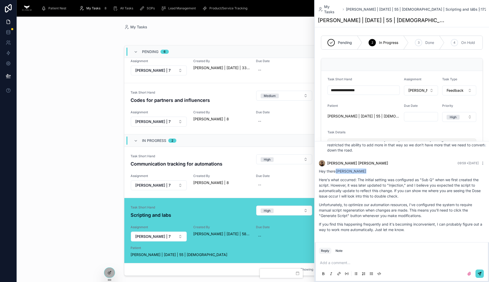
scroll to position [46, 0]
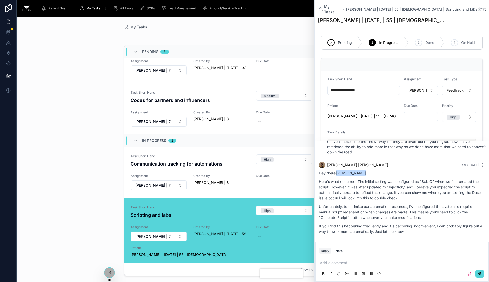
click at [389, 200] on p "Here's what occurred: The initial setting was configured as "Sub Q" when we fir…" at bounding box center [402, 190] width 166 height 22
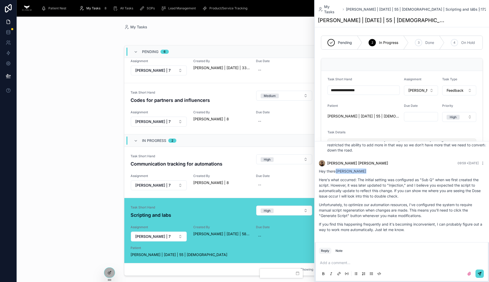
click at [355, 222] on p "If you find this happening frequently and it's becoming inconvenient, I can pro…" at bounding box center [402, 227] width 166 height 11
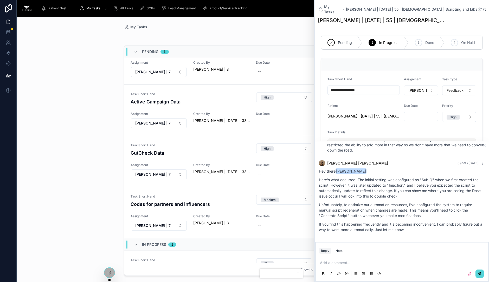
scroll to position [0, 0]
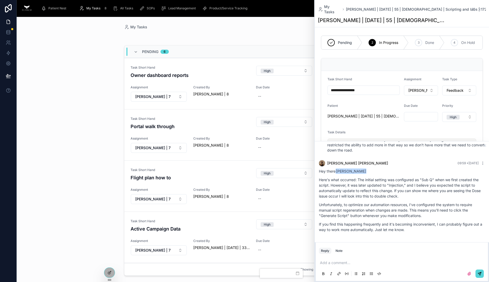
click at [391, 7] on icon at bounding box center [480, 9] width 4 height 4
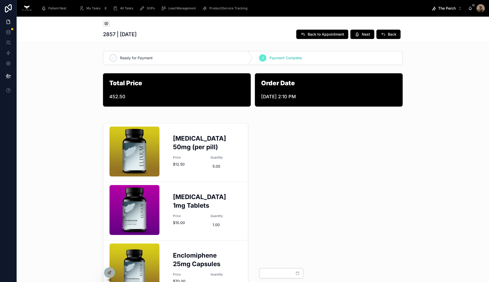
click at [96, 7] on span "My Tasks" at bounding box center [93, 8] width 14 height 4
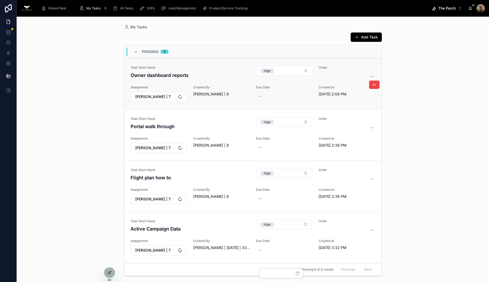
scroll to position [203, 0]
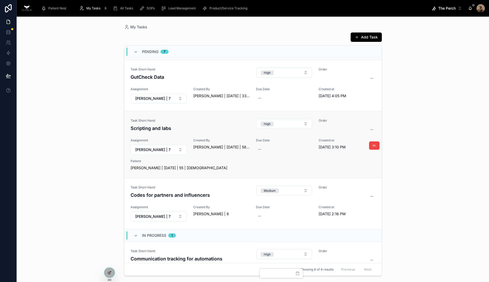
click at [206, 125] on h4 "Scripting and labs" at bounding box center [190, 128] width 119 height 7
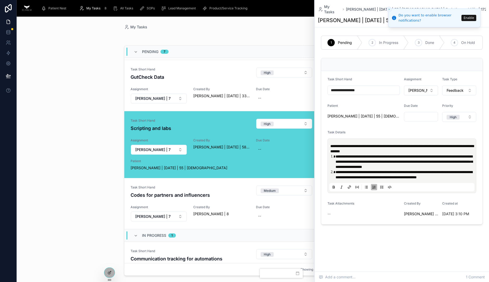
click at [446, 166] on li "**********" at bounding box center [406, 162] width 140 height 16
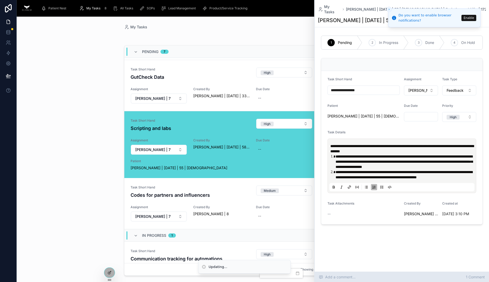
click at [389, 276] on div "Add a comment... 1 Comment" at bounding box center [402, 277] width 174 height 10
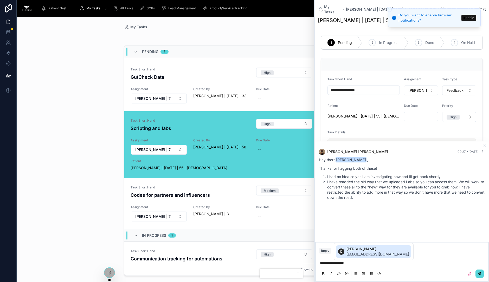
click at [357, 255] on span "[EMAIL_ADDRESS][DOMAIN_NAME]" at bounding box center [378, 254] width 63 height 5
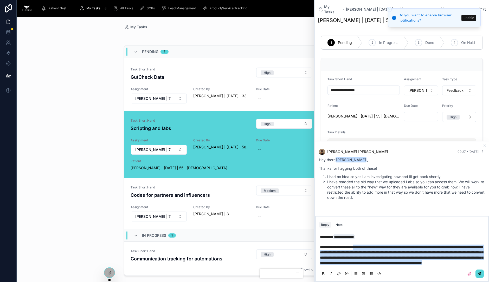
drag, startPoint x: 433, startPoint y: 263, endPoint x: 360, endPoint y: 243, distance: 75.9
click at [360, 246] on span "**********" at bounding box center [401, 255] width 163 height 19
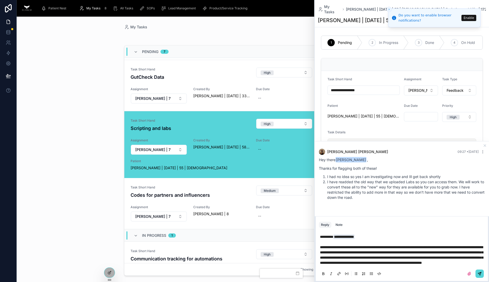
click at [443, 266] on div "**********" at bounding box center [402, 255] width 166 height 48
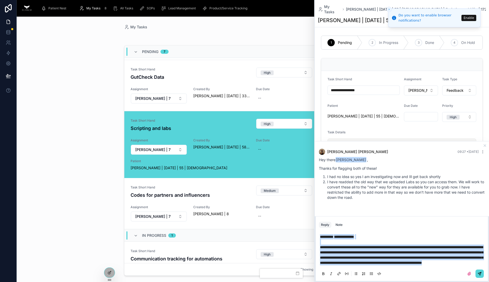
drag, startPoint x: 439, startPoint y: 263, endPoint x: 317, endPoint y: 232, distance: 126.2
click at [317, 232] on div "**********" at bounding box center [402, 255] width 172 height 52
click at [446, 263] on p "**********" at bounding box center [403, 250] width 166 height 31
drag, startPoint x: 441, startPoint y: 263, endPoint x: 309, endPoint y: 237, distance: 134.5
click at [309, 237] on div "Patient Nest My Tasks 8 All Tasks SOPs Lead Management Product/Service Tracking…" at bounding box center [253, 141] width 473 height 282
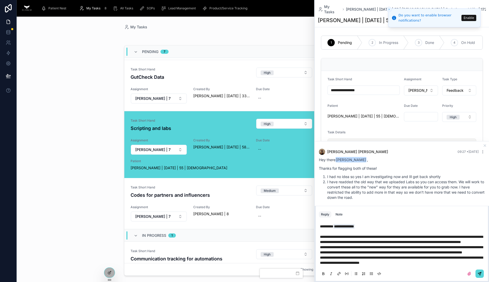
click at [394, 236] on span "**********" at bounding box center [401, 239] width 163 height 9
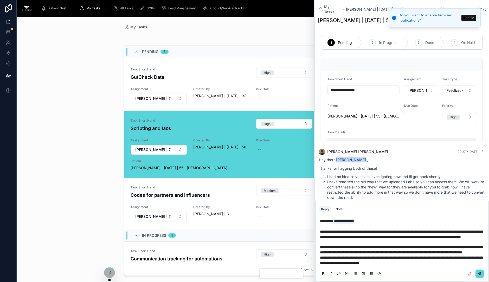
click at [425, 252] on p "**********" at bounding box center [403, 250] width 166 height 10
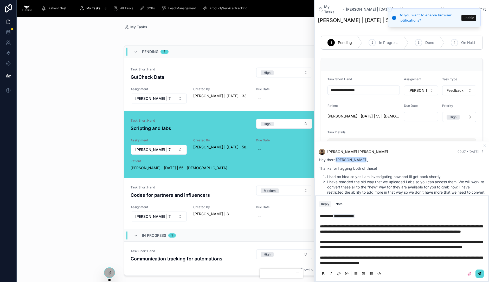
click at [362, 265] on span "**********" at bounding box center [401, 260] width 163 height 9
click at [423, 263] on p "**********" at bounding box center [403, 260] width 166 height 10
click at [448, 259] on span "**********" at bounding box center [401, 260] width 163 height 9
drag, startPoint x: 358, startPoint y: 263, endPoint x: 326, endPoint y: 265, distance: 32.4
click at [326, 265] on span "**********" at bounding box center [401, 260] width 163 height 9
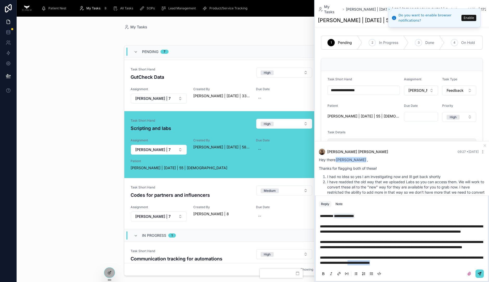
drag, startPoint x: 437, startPoint y: 263, endPoint x: 405, endPoint y: 268, distance: 32.9
click at [405, 268] on div "**********" at bounding box center [402, 245] width 166 height 69
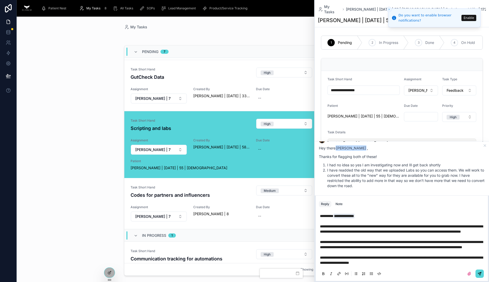
scroll to position [13, 0]
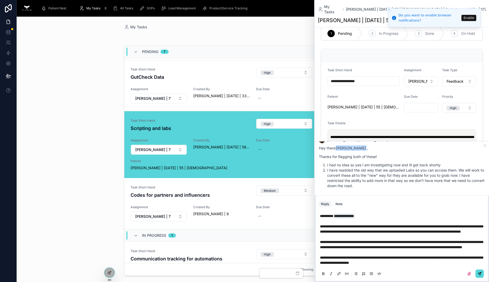
click at [421, 135] on p "**********" at bounding box center [403, 140] width 145 height 10
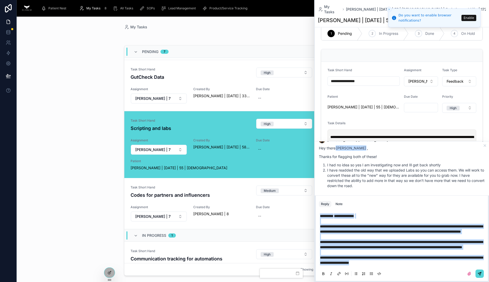
drag, startPoint x: 416, startPoint y: 266, endPoint x: 314, endPoint y: 202, distance: 119.7
click at [314, 202] on div "**********" at bounding box center [401, 141] width 175 height 282
copy div "**********"
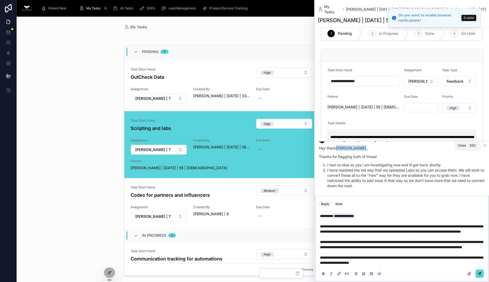
click at [487, 146] on icon at bounding box center [485, 146] width 4 height 4
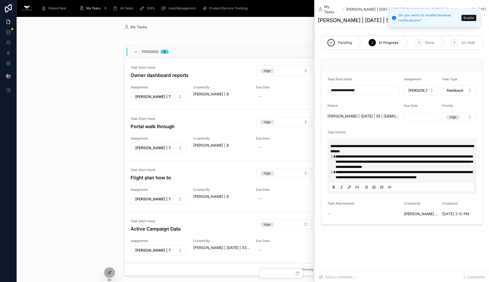
click at [481, 7] on icon at bounding box center [480, 9] width 4 height 4
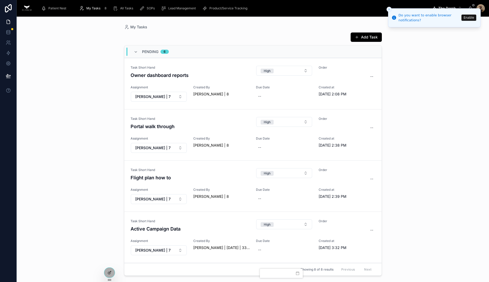
click at [388, 8] on icon "Close toast" at bounding box center [389, 9] width 3 height 3
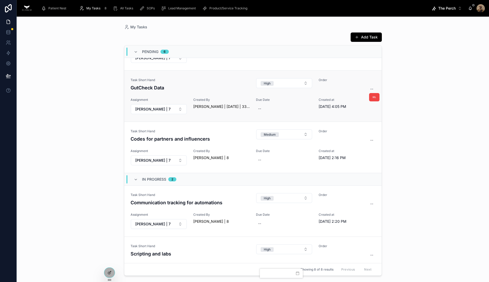
scroll to position [194, 0]
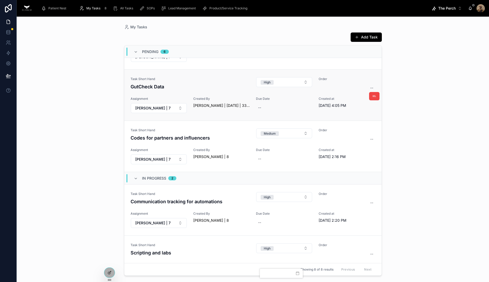
click at [211, 91] on div "Task Short Hand GutCheck Data" at bounding box center [190, 85] width 119 height 16
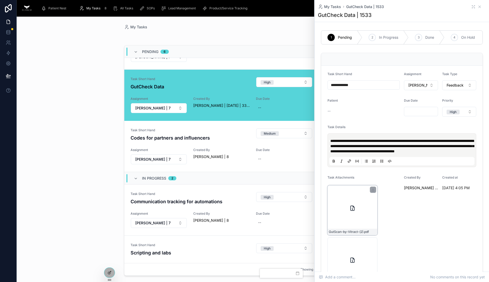
click at [355, 228] on div "GutScan-by-Vitract-(2) .pdf" at bounding box center [353, 211] width 50 height 50
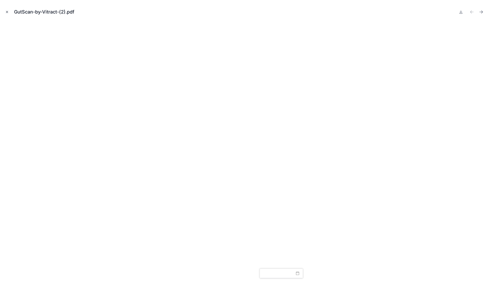
click at [7, 11] on icon "Close modal" at bounding box center [7, 12] width 4 height 4
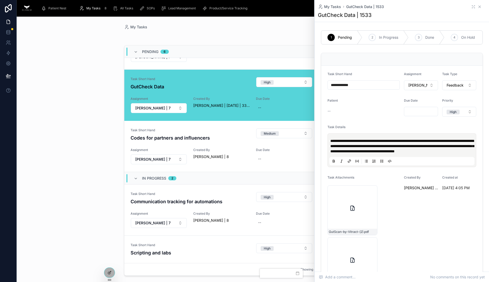
click at [478, 7] on icon at bounding box center [480, 7] width 4 height 4
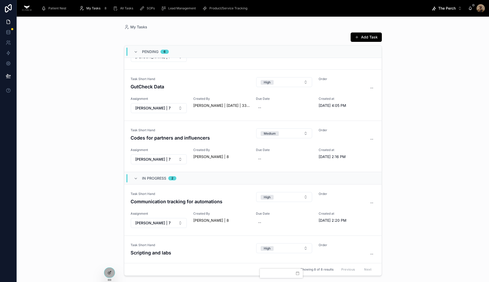
click at [59, 8] on span "Patient Nest" at bounding box center [57, 8] width 18 height 4
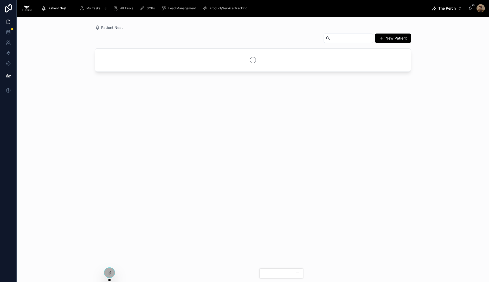
click at [346, 38] on input "text" at bounding box center [351, 38] width 43 height 7
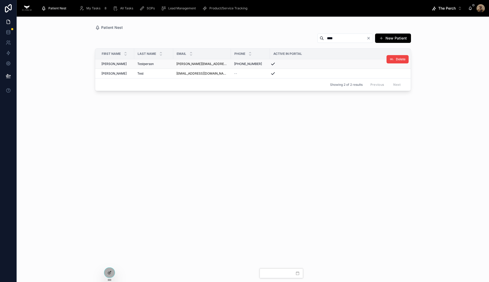
type input "****"
click at [131, 62] on td "[PERSON_NAME]" at bounding box center [114, 64] width 39 height 10
click at [159, 64] on div "Testperson Testperson" at bounding box center [153, 64] width 33 height 4
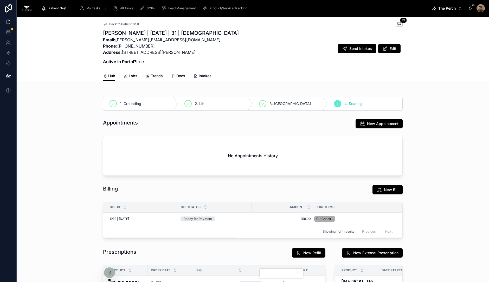
click at [130, 76] on span "Labs" at bounding box center [133, 75] width 9 height 5
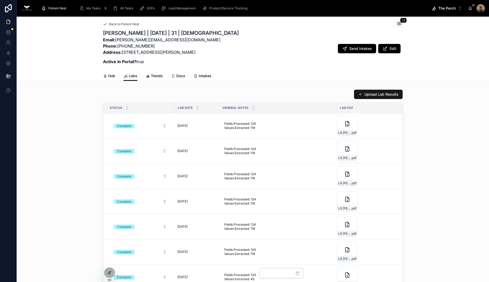
click at [374, 93] on button "Upload Lab Results" at bounding box center [378, 94] width 49 height 9
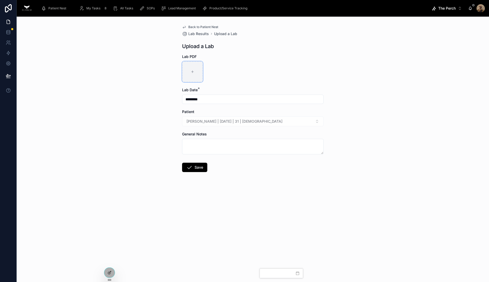
click at [194, 77] on div at bounding box center [192, 71] width 21 height 21
type input "**********"
click at [194, 169] on button "Save" at bounding box center [194, 167] width 25 height 9
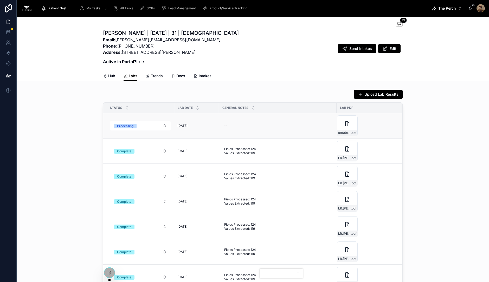
click at [178, 125] on span "[DATE]" at bounding box center [183, 126] width 10 height 4
